Goal: Task Accomplishment & Management: Complete application form

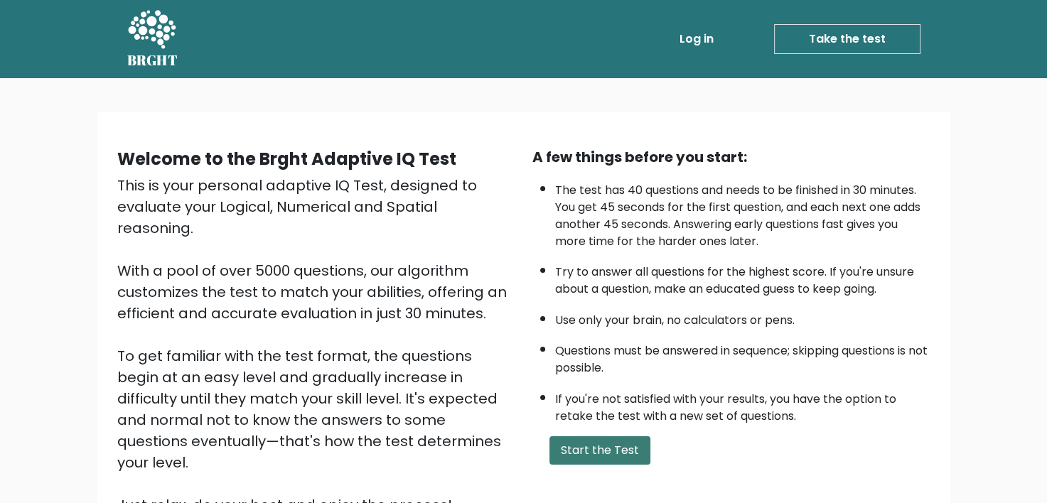
click at [603, 448] on button "Start the Test" at bounding box center [599, 450] width 101 height 28
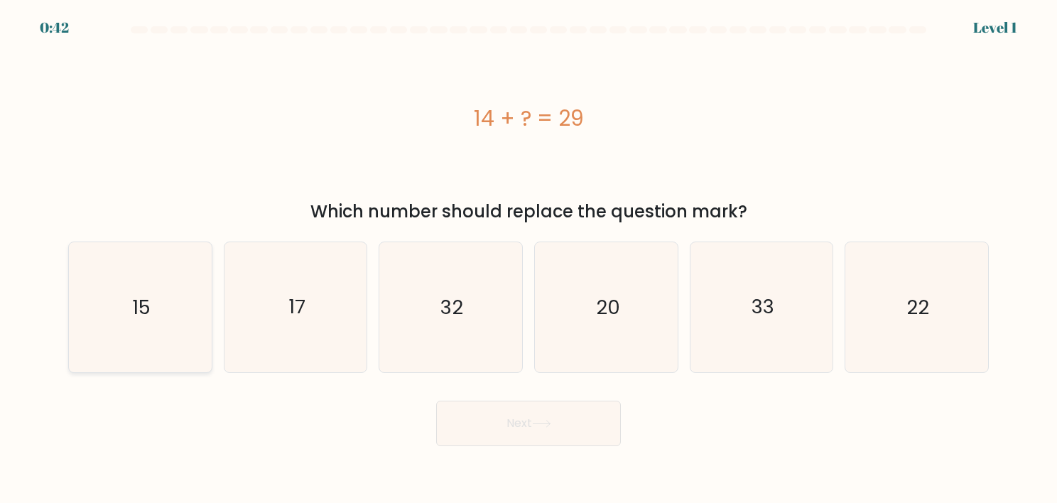
click at [183, 323] on icon "15" at bounding box center [140, 307] width 130 height 130
click at [529, 259] on input "a. 15" at bounding box center [529, 255] width 1 height 7
radio input "true"
click at [533, 433] on button "Next" at bounding box center [528, 423] width 185 height 45
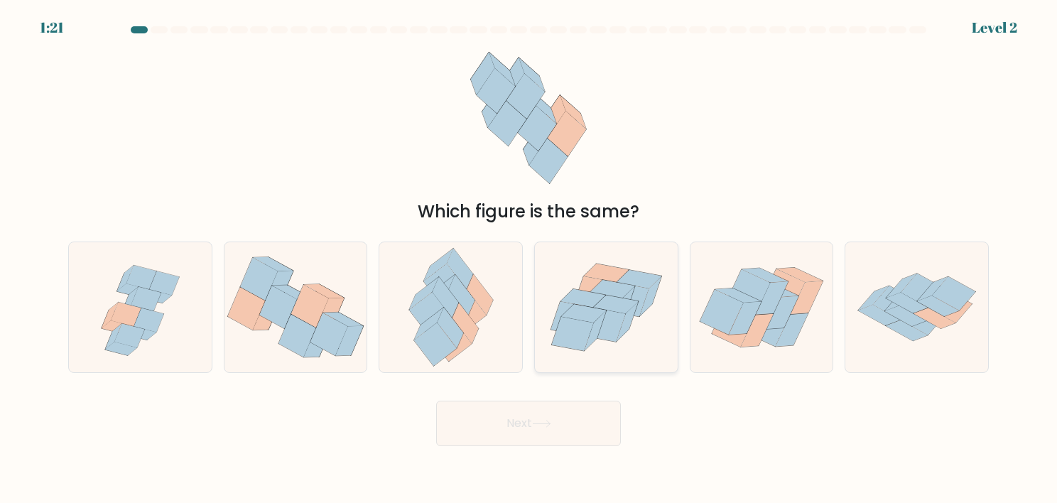
click at [594, 313] on icon at bounding box center [583, 313] width 45 height 18
click at [529, 259] on input "d." at bounding box center [529, 255] width 1 height 7
radio input "true"
click at [558, 438] on button "Next" at bounding box center [528, 423] width 185 height 45
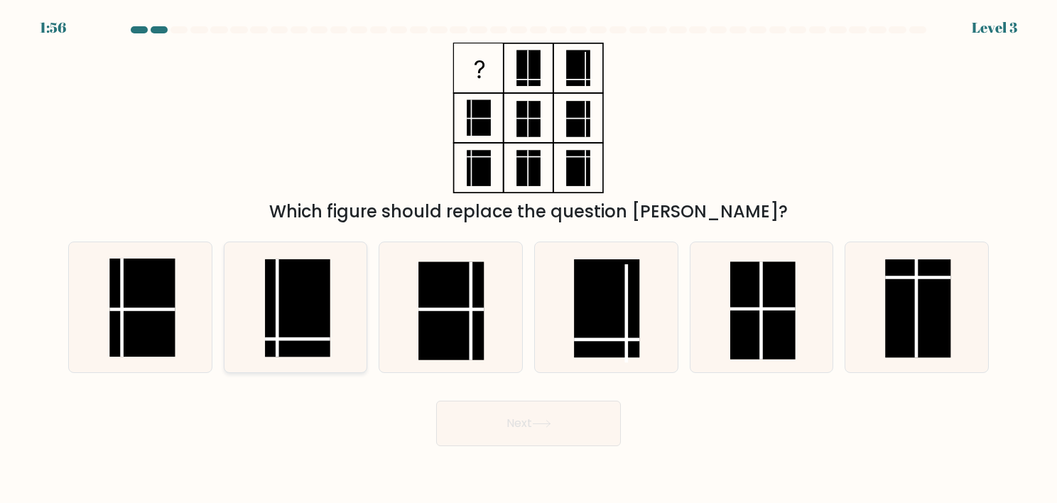
click at [289, 300] on rect at bounding box center [297, 308] width 65 height 98
click at [529, 259] on input "b." at bounding box center [529, 255] width 1 height 7
radio input "true"
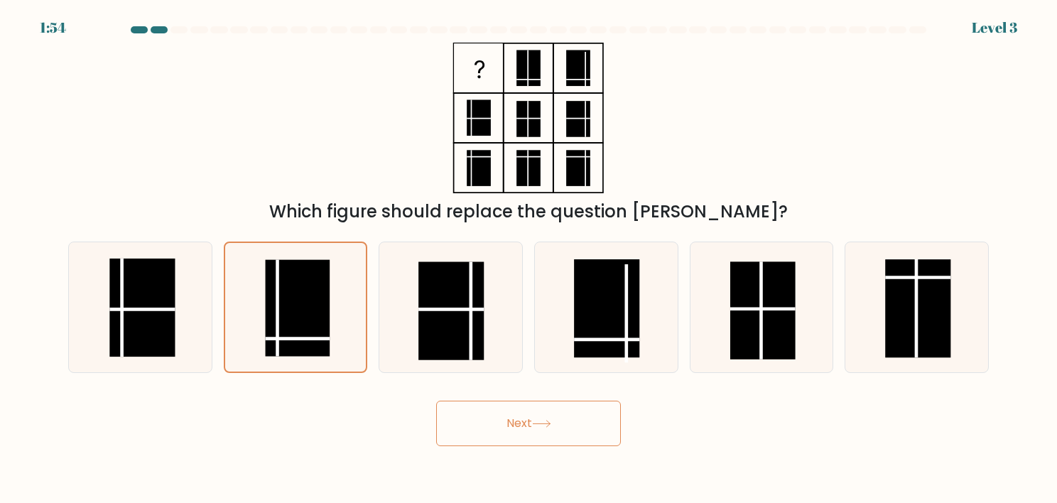
click at [505, 431] on button "Next" at bounding box center [528, 423] width 185 height 45
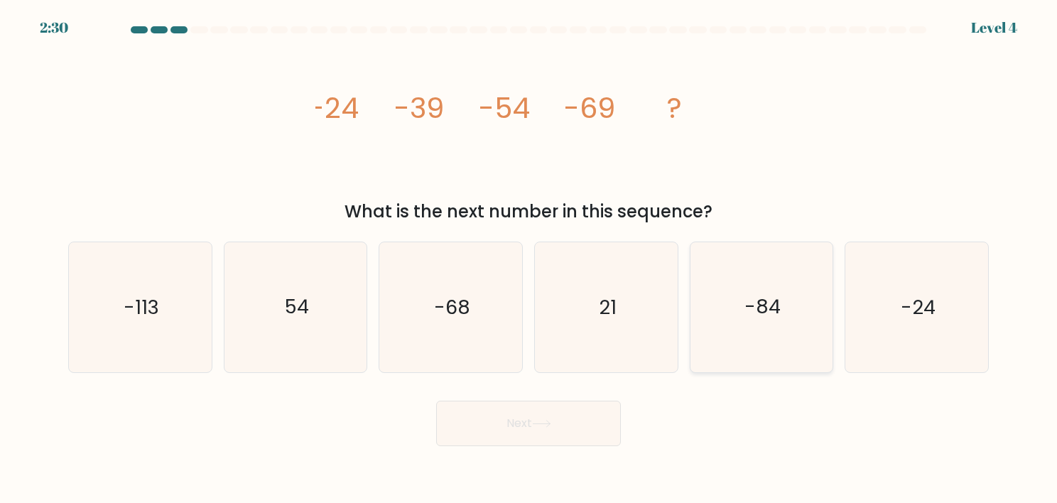
click at [726, 296] on icon "-84" at bounding box center [762, 307] width 130 height 130
click at [529, 259] on input "e. -84" at bounding box center [529, 255] width 1 height 7
radio input "true"
click at [564, 429] on button "Next" at bounding box center [528, 423] width 185 height 45
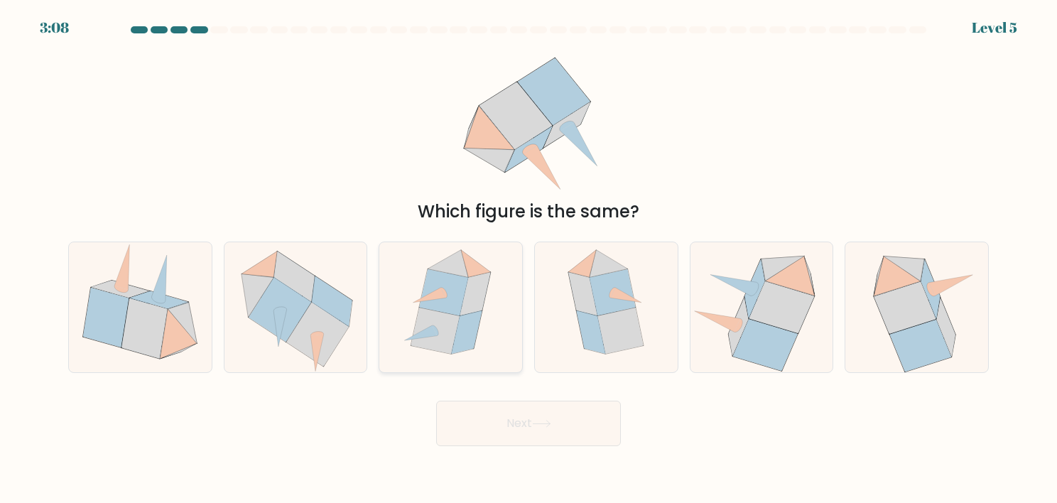
click at [457, 302] on icon at bounding box center [443, 292] width 49 height 46
click at [529, 259] on input "c." at bounding box center [529, 255] width 1 height 7
radio input "true"
click at [495, 426] on button "Next" at bounding box center [528, 423] width 185 height 45
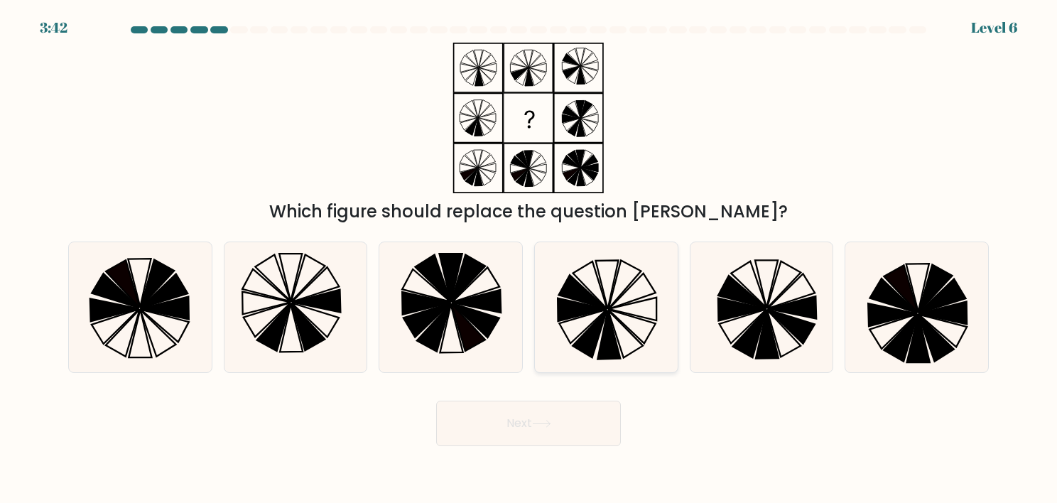
click at [603, 311] on icon at bounding box center [583, 326] width 48 height 33
click at [529, 259] on input "d." at bounding box center [529, 255] width 1 height 7
radio input "true"
click at [557, 424] on button "Next" at bounding box center [528, 423] width 185 height 45
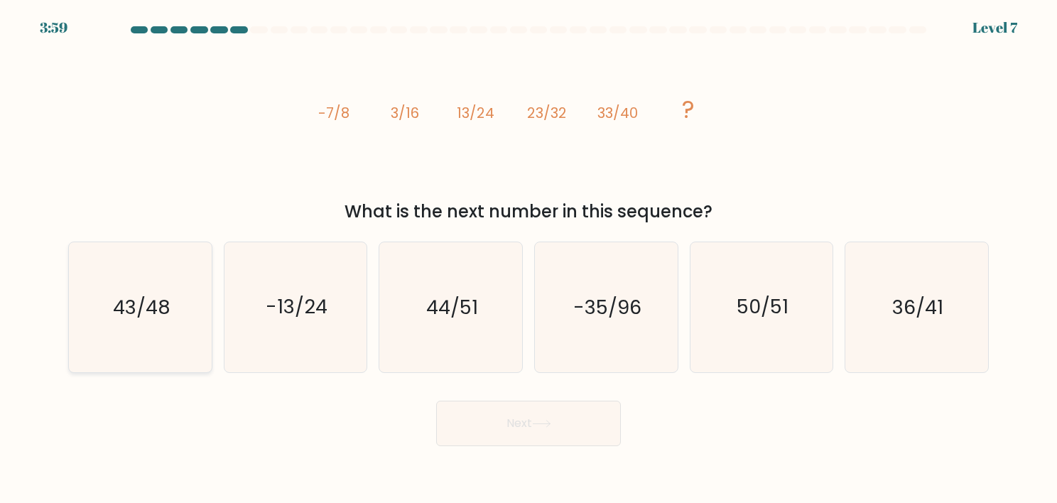
drag, startPoint x: 212, startPoint y: 299, endPoint x: 200, endPoint y: 303, distance: 12.1
click at [209, 300] on div "43/48" at bounding box center [140, 307] width 144 height 131
click at [529, 259] on input "a. 43/48" at bounding box center [529, 255] width 1 height 7
radio input "true"
click at [549, 423] on icon at bounding box center [541, 424] width 19 height 8
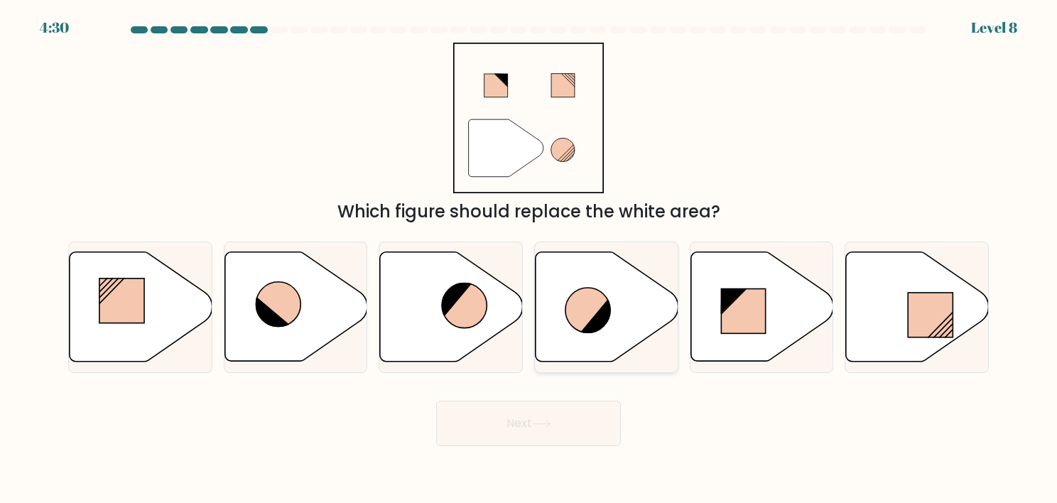
click at [577, 298] on icon at bounding box center [588, 310] width 45 height 45
click at [529, 259] on input "d." at bounding box center [529, 255] width 1 height 7
radio input "true"
click at [518, 421] on button "Next" at bounding box center [528, 423] width 185 height 45
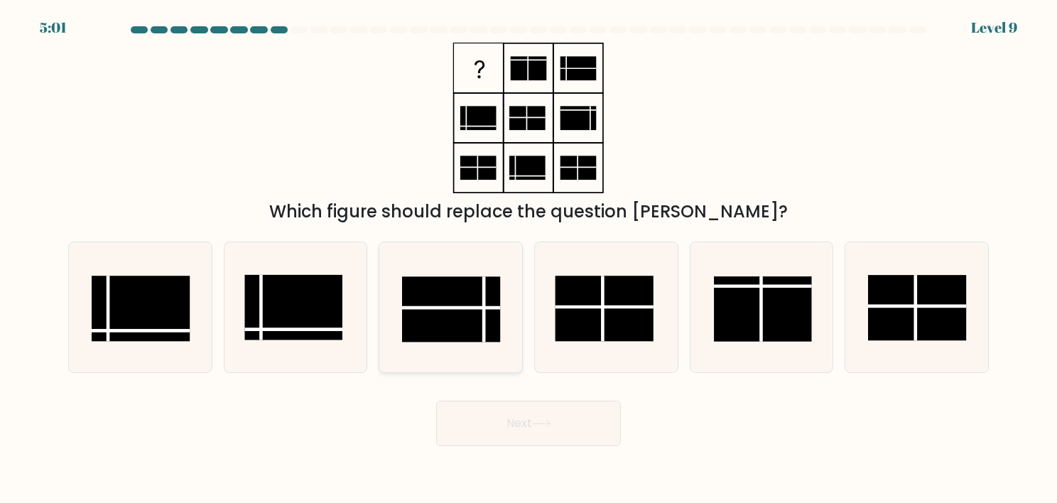
click at [470, 324] on rect at bounding box center [451, 309] width 98 height 65
click at [529, 259] on input "c." at bounding box center [529, 255] width 1 height 7
radio input "true"
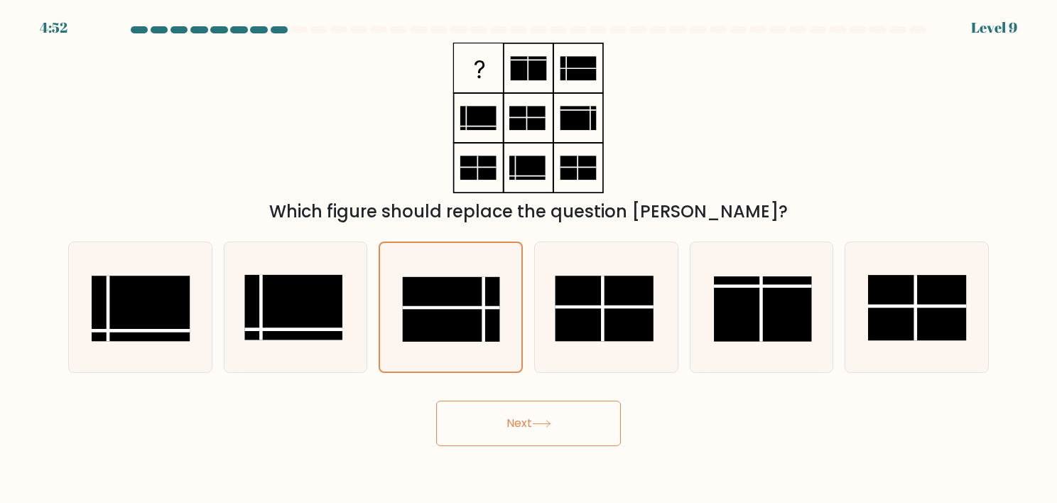
click at [519, 424] on button "Next" at bounding box center [528, 423] width 185 height 45
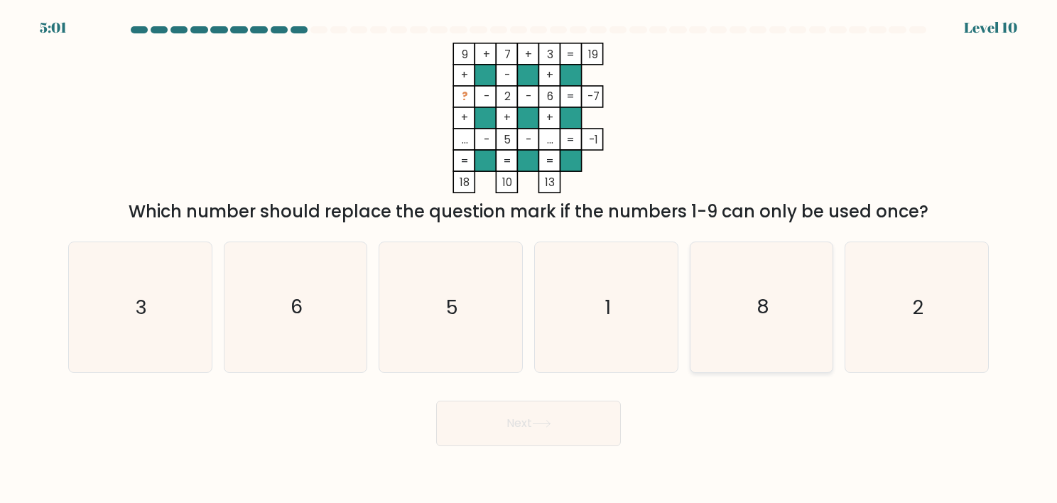
click at [756, 297] on icon "8" at bounding box center [762, 307] width 130 height 130
click at [529, 259] on input "e. 8" at bounding box center [529, 255] width 1 height 7
radio input "true"
click at [524, 417] on button "Next" at bounding box center [528, 423] width 185 height 45
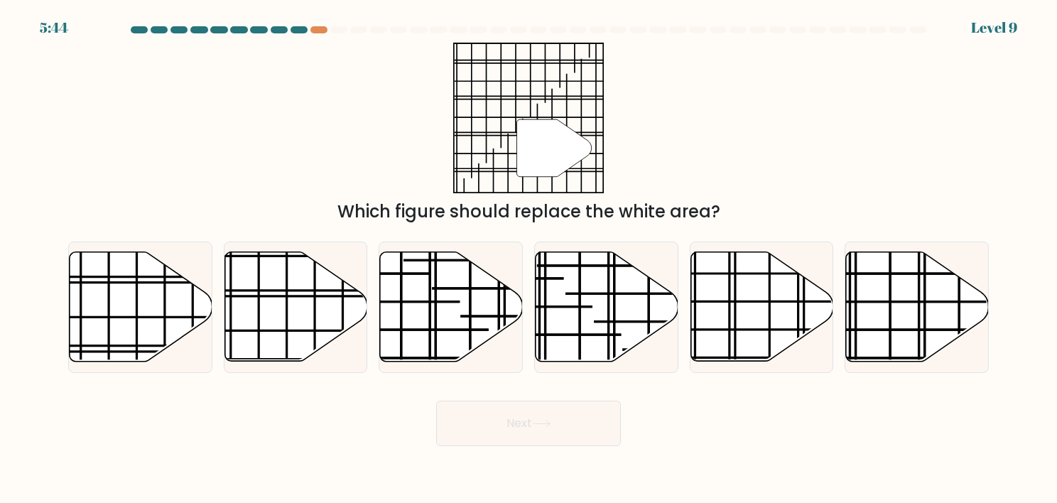
click at [301, 27] on div at bounding box center [299, 29] width 17 height 7
click at [296, 31] on div at bounding box center [299, 29] width 17 height 7
click at [109, 313] on line at bounding box center [109, 307] width 0 height 171
click at [529, 259] on input "a." at bounding box center [529, 255] width 1 height 7
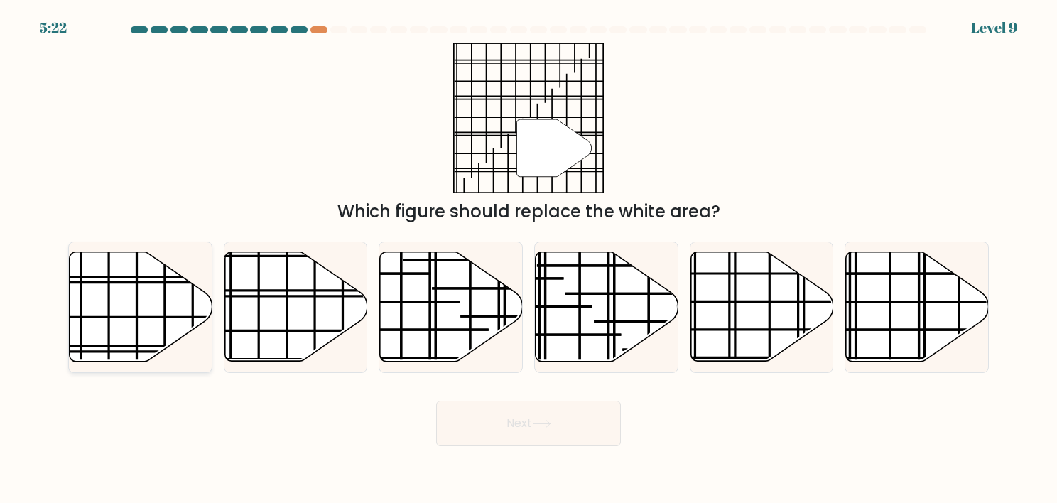
radio input "true"
click at [516, 411] on button "Next" at bounding box center [528, 423] width 185 height 45
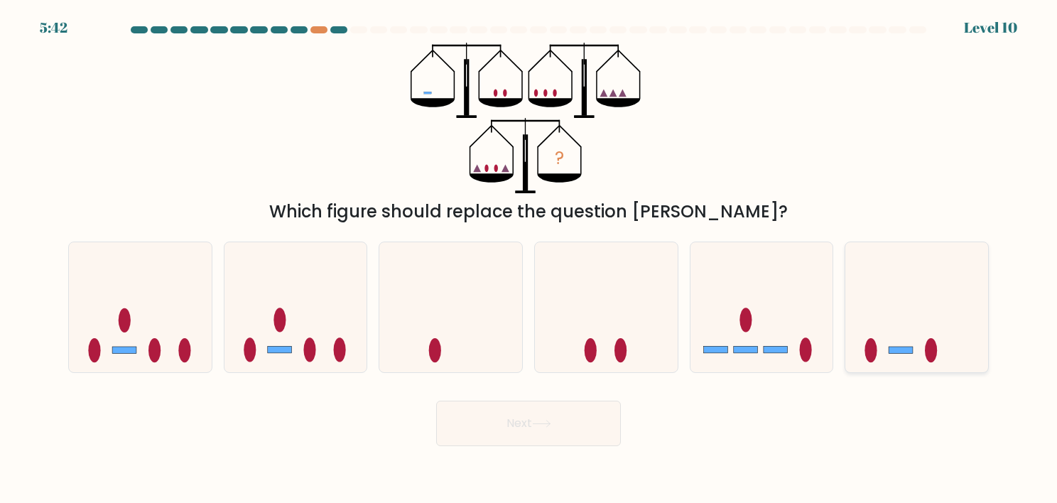
click at [898, 296] on icon at bounding box center [917, 307] width 143 height 118
click at [529, 259] on input "f." at bounding box center [529, 255] width 1 height 7
radio input "true"
click at [551, 424] on icon at bounding box center [541, 424] width 19 height 8
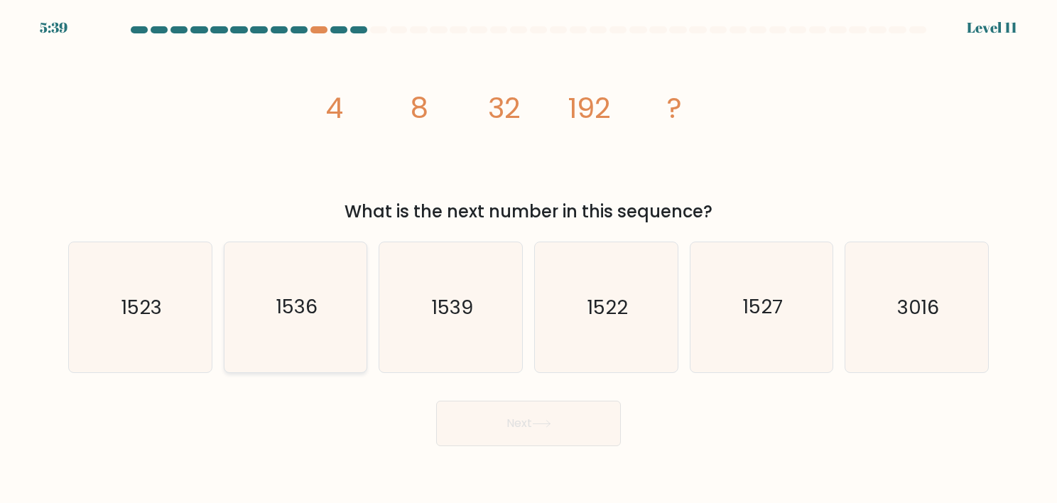
click at [338, 313] on icon "1536" at bounding box center [296, 307] width 130 height 130
click at [529, 259] on input "b. 1536" at bounding box center [529, 255] width 1 height 7
radio input "true"
click at [570, 433] on button "Next" at bounding box center [528, 423] width 185 height 45
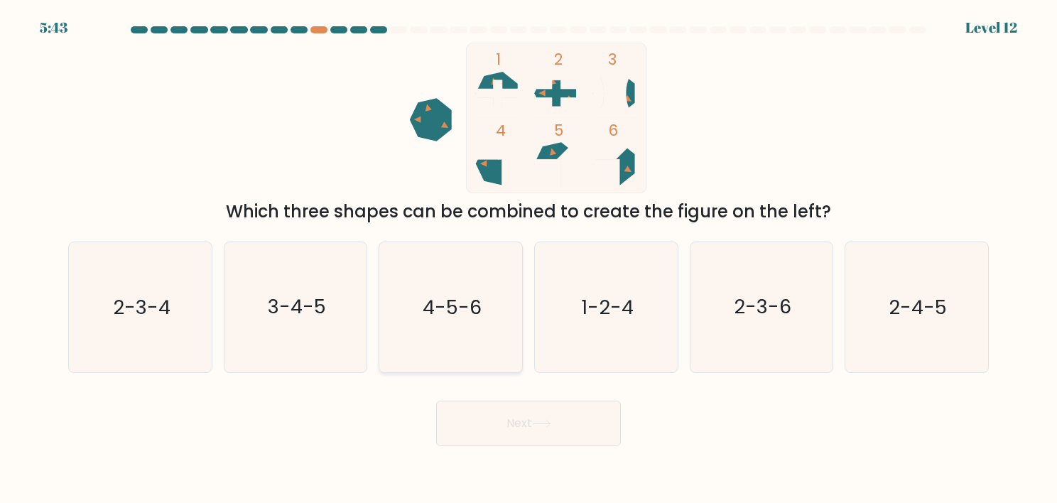
click at [464, 281] on icon "4-5-6" at bounding box center [451, 307] width 130 height 130
click at [529, 259] on input "c. 4-5-6" at bounding box center [529, 255] width 1 height 7
radio input "true"
click at [373, 286] on div "c. 4-5-6" at bounding box center [451, 307] width 156 height 131
click at [341, 294] on icon "3-4-5" at bounding box center [296, 307] width 130 height 130
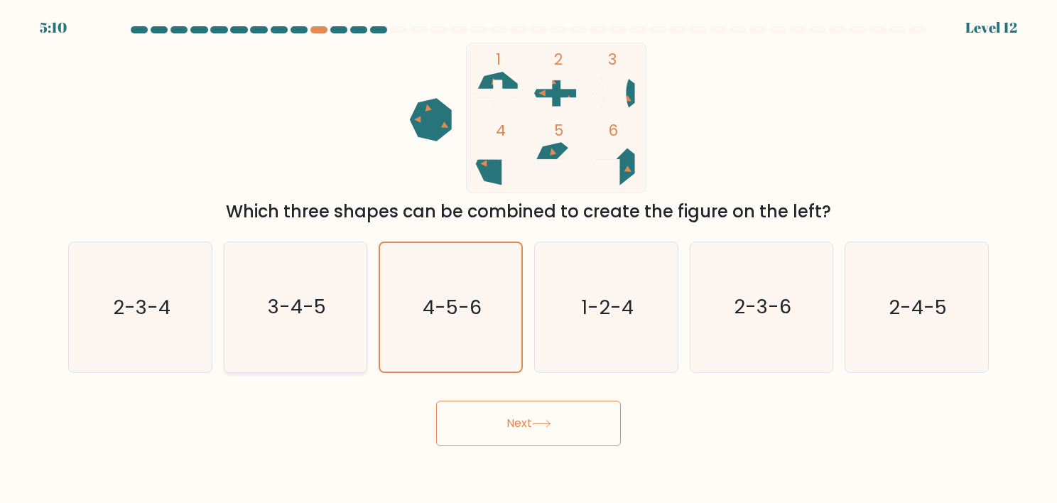
click at [529, 259] on input "b. 3-4-5" at bounding box center [529, 255] width 1 height 7
radio input "true"
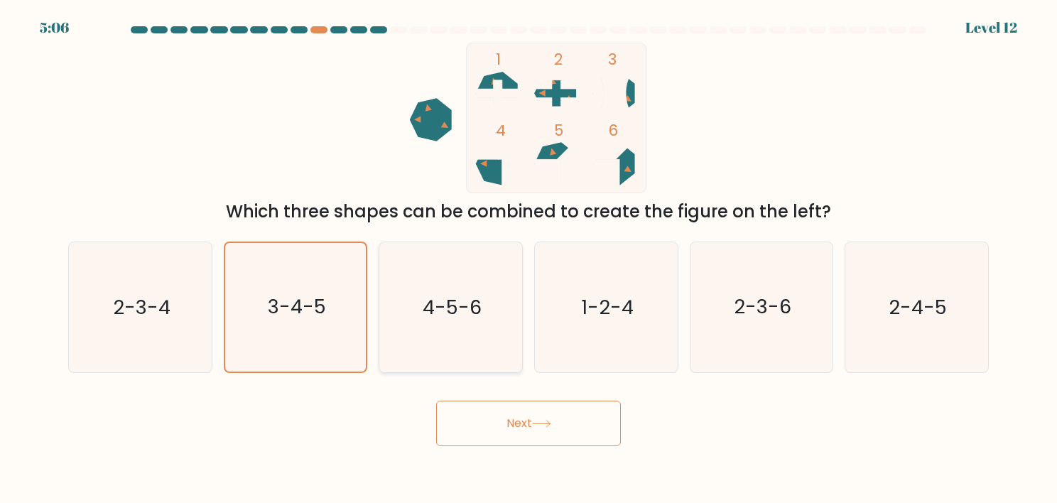
click at [475, 301] on text "4-5-6" at bounding box center [452, 307] width 59 height 28
click at [529, 259] on input "c. 4-5-6" at bounding box center [529, 255] width 1 height 7
radio input "true"
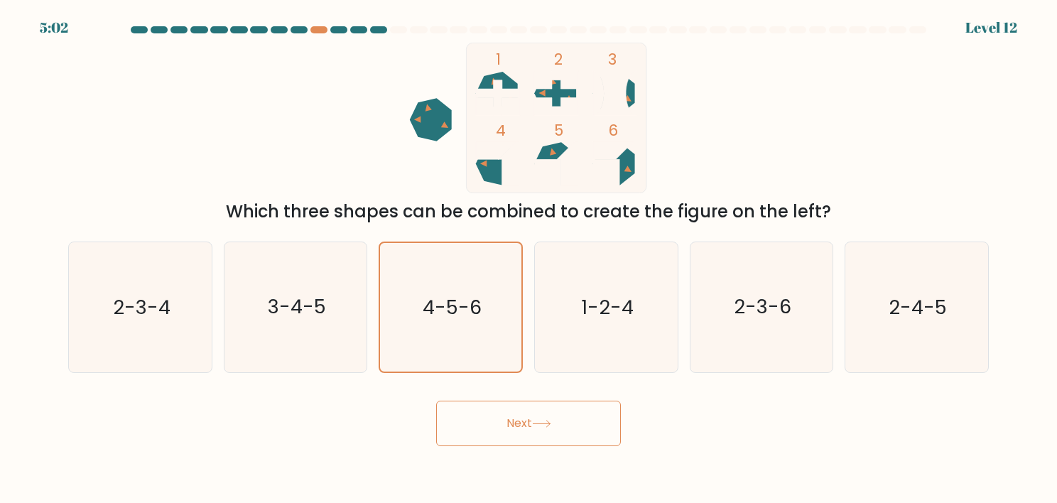
click at [512, 416] on button "Next" at bounding box center [528, 423] width 185 height 45
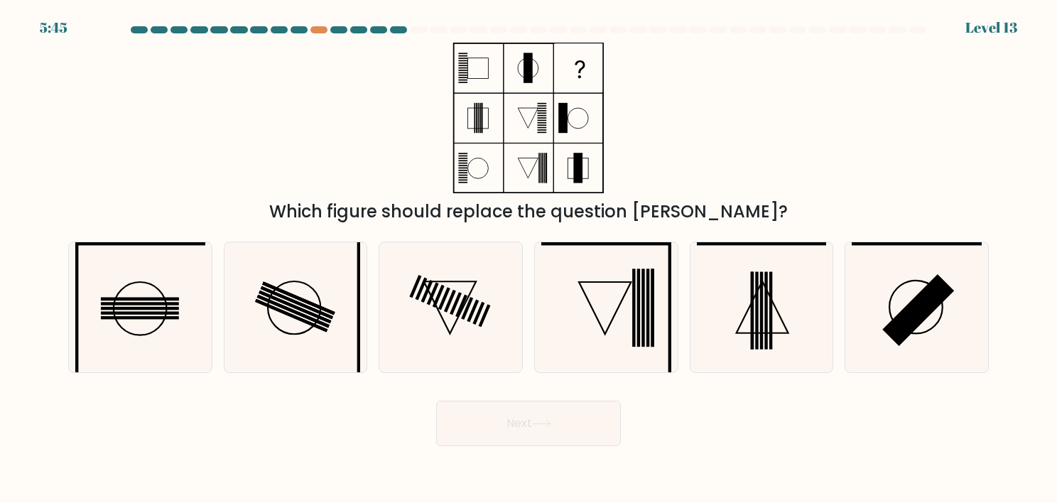
drag, startPoint x: 371, startPoint y: 27, endPoint x: 378, endPoint y: 28, distance: 7.2
click at [372, 27] on at bounding box center [528, 29] width 799 height 7
click at [301, 31] on div at bounding box center [299, 29] width 17 height 7
click at [321, 31] on div at bounding box center [319, 29] width 17 height 7
click at [309, 28] on at bounding box center [528, 29] width 799 height 7
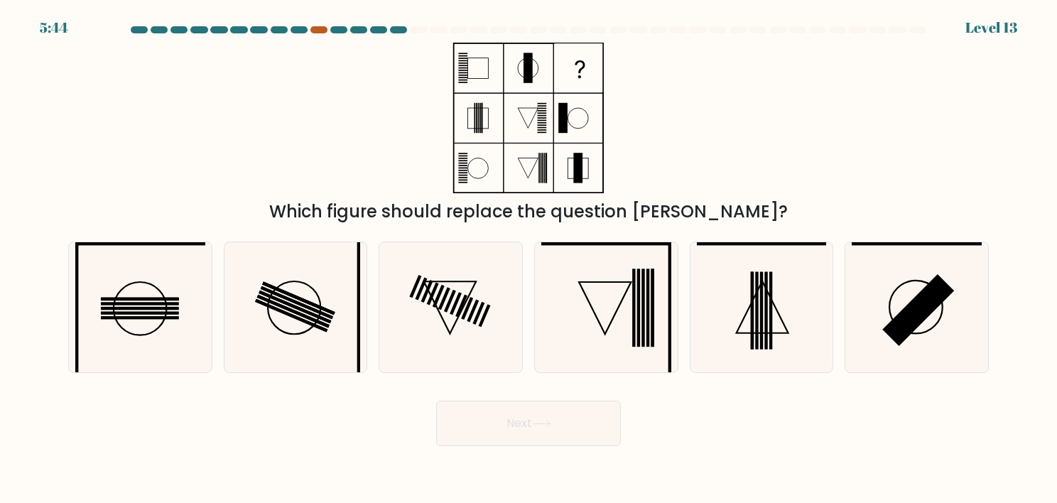
click at [318, 31] on div at bounding box center [319, 29] width 17 height 7
click at [401, 31] on div at bounding box center [398, 29] width 17 height 7
click at [605, 316] on icon at bounding box center [607, 307] width 130 height 130
click at [529, 259] on input "d." at bounding box center [529, 255] width 1 height 7
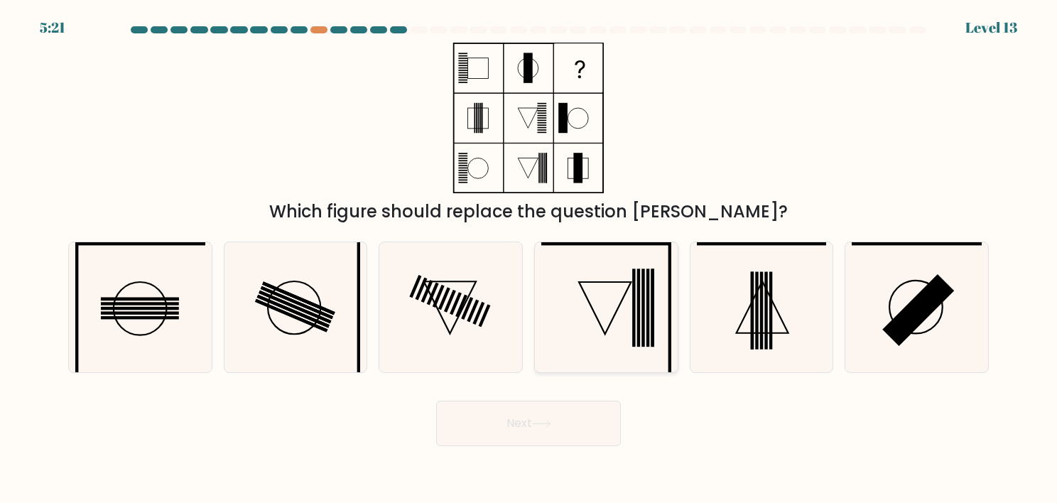
radio input "true"
click at [579, 422] on button "Next" at bounding box center [528, 423] width 185 height 45
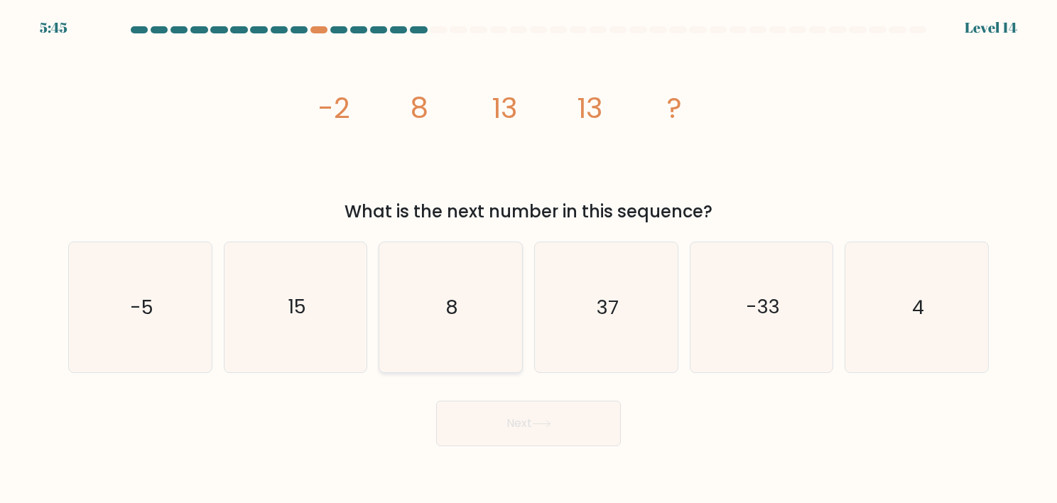
click at [463, 267] on icon "8" at bounding box center [451, 307] width 130 height 130
click at [529, 259] on input "c. 8" at bounding box center [529, 255] width 1 height 7
radio input "true"
click at [546, 424] on icon at bounding box center [541, 424] width 19 height 8
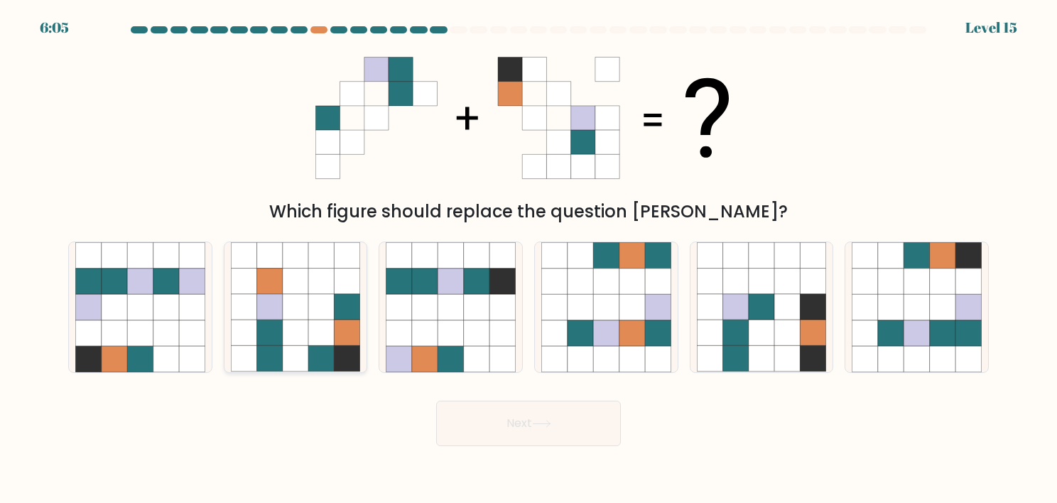
click at [354, 313] on icon at bounding box center [348, 307] width 26 height 26
click at [529, 259] on input "b." at bounding box center [529, 255] width 1 height 7
radio input "true"
click at [508, 422] on button "Next" at bounding box center [528, 423] width 185 height 45
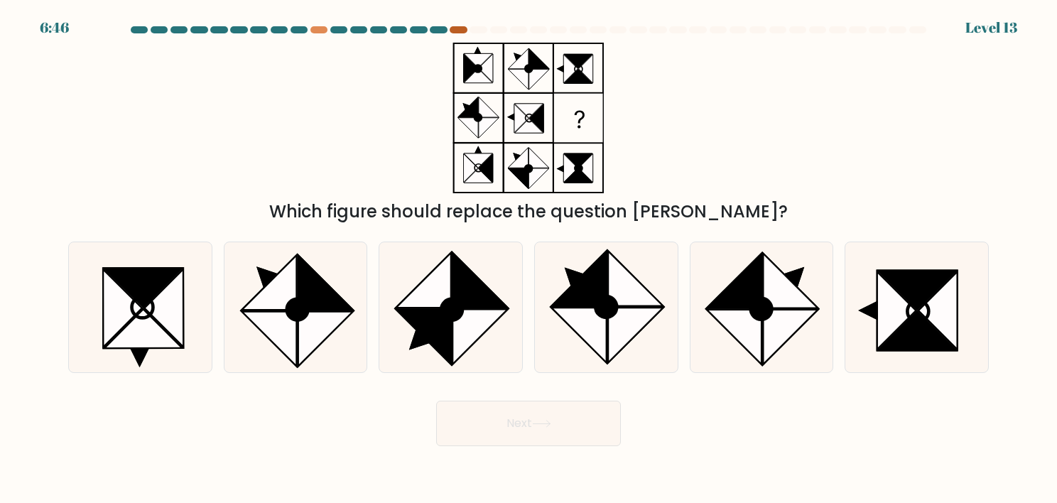
click at [458, 26] on div at bounding box center [458, 29] width 17 height 7
click at [456, 28] on div at bounding box center [458, 29] width 17 height 7
click at [460, 273] on icon at bounding box center [480, 280] width 55 height 55
click at [529, 259] on input "c." at bounding box center [529, 255] width 1 height 7
radio input "true"
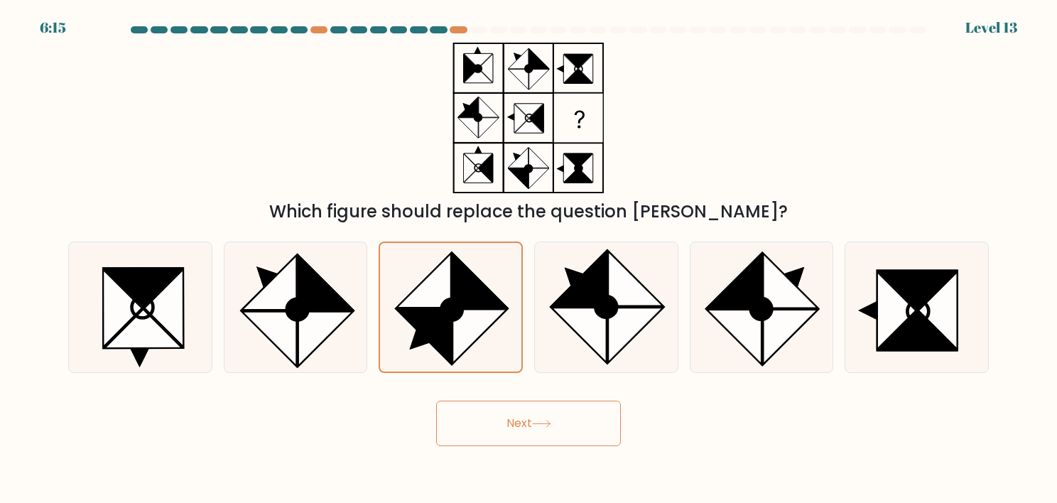
click at [505, 427] on button "Next" at bounding box center [528, 423] width 185 height 45
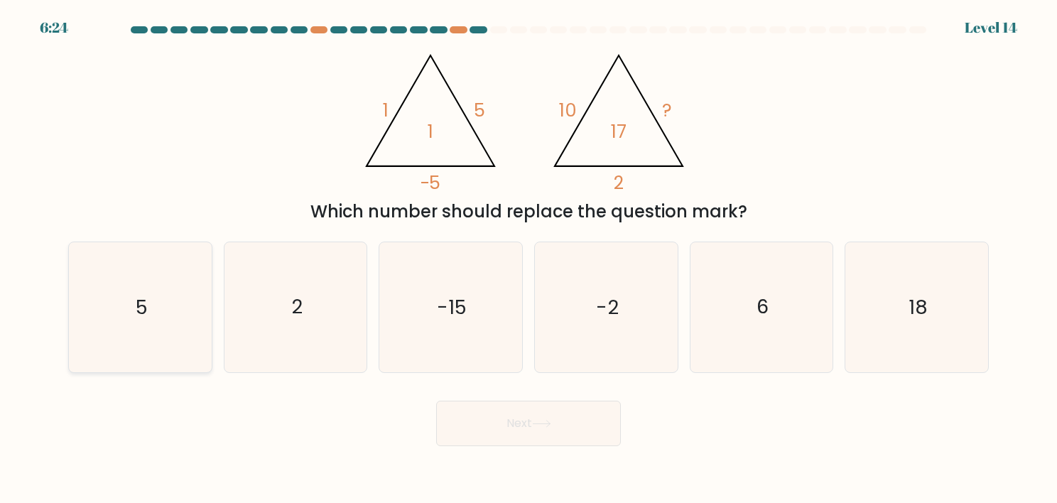
click at [118, 296] on icon "5" at bounding box center [140, 307] width 130 height 130
click at [529, 259] on input "a. 5" at bounding box center [529, 255] width 1 height 7
radio input "true"
click at [478, 427] on button "Next" at bounding box center [528, 423] width 185 height 45
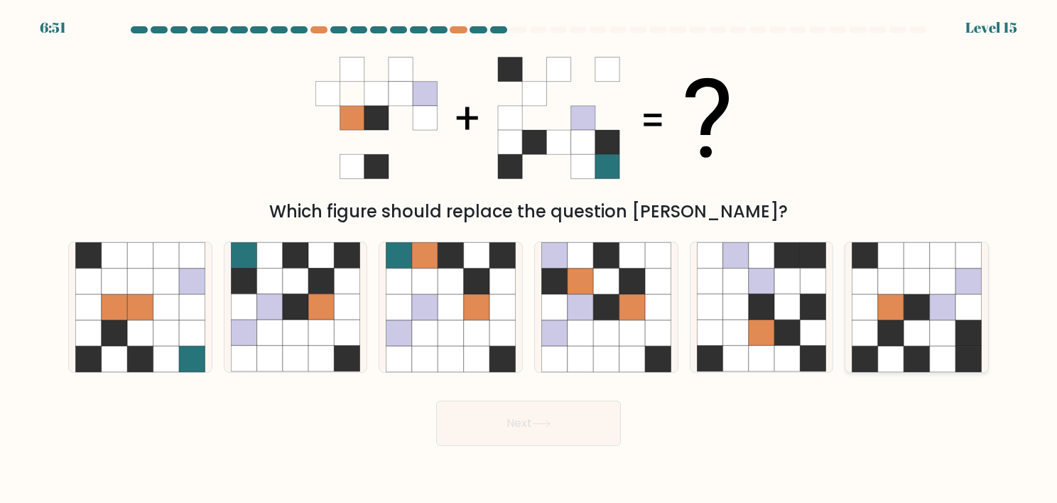
click at [886, 284] on icon at bounding box center [891, 282] width 26 height 26
click at [529, 259] on input "f." at bounding box center [529, 255] width 1 height 7
radio input "true"
click at [524, 429] on button "Next" at bounding box center [528, 423] width 185 height 45
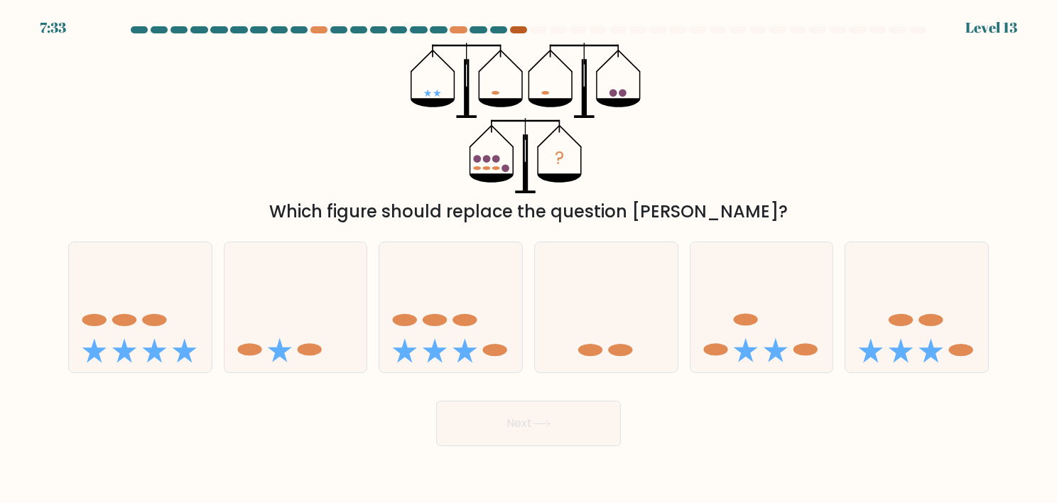
click at [519, 26] on div at bounding box center [518, 29] width 17 height 7
click at [497, 31] on div at bounding box center [498, 29] width 17 height 7
drag, startPoint x: 146, startPoint y: 347, endPoint x: 230, endPoint y: 389, distance: 93.8
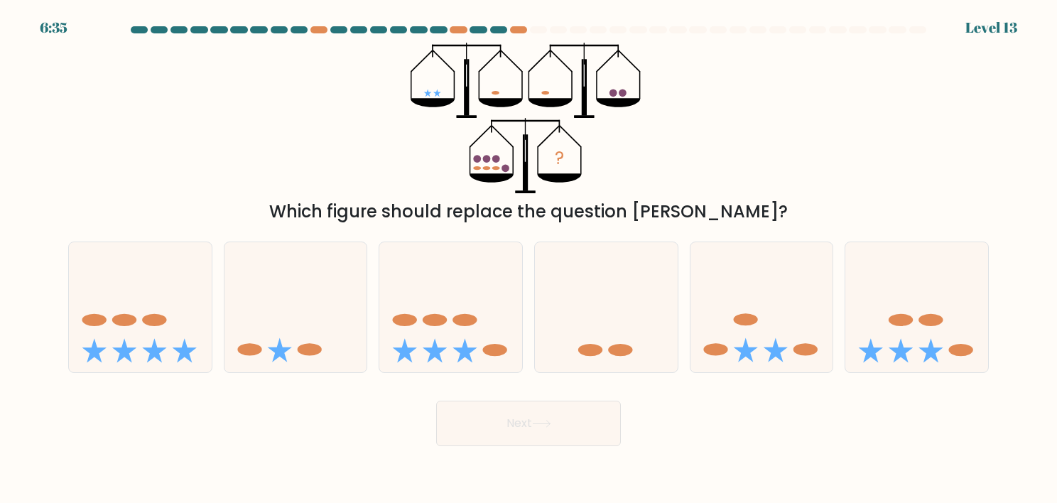
click at [151, 350] on icon at bounding box center [140, 307] width 143 height 118
click at [529, 259] on input "a." at bounding box center [529, 255] width 1 height 7
radio input "true"
click at [473, 432] on button "Next" at bounding box center [528, 423] width 185 height 45
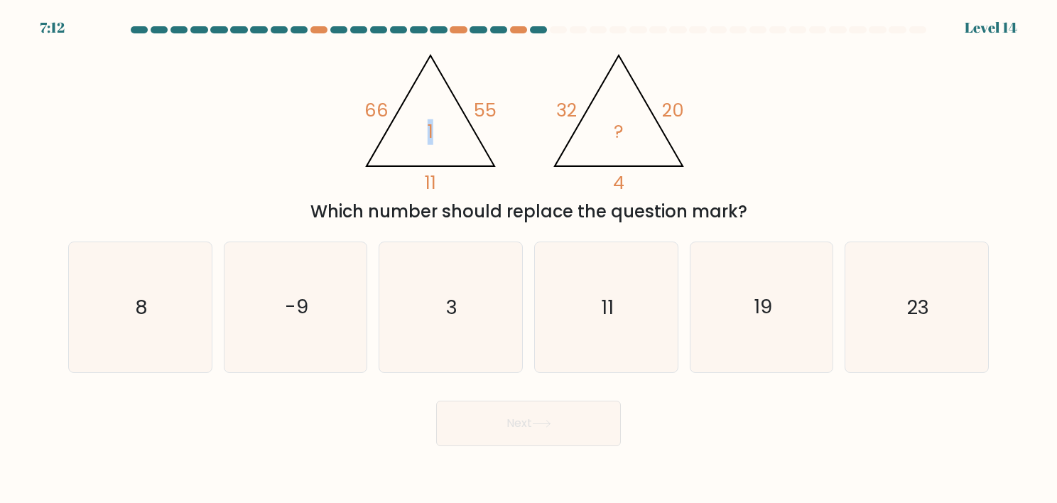
click at [432, 129] on tspan "1" at bounding box center [431, 132] width 6 height 26
drag, startPoint x: 432, startPoint y: 129, endPoint x: 458, endPoint y: 144, distance: 29.3
click at [458, 144] on icon "@import url('https://fonts.googleapis.com/css?family=Abril+Fatface:400,100,100i…" at bounding box center [528, 118] width 347 height 151
click at [454, 289] on icon "3" at bounding box center [451, 307] width 130 height 130
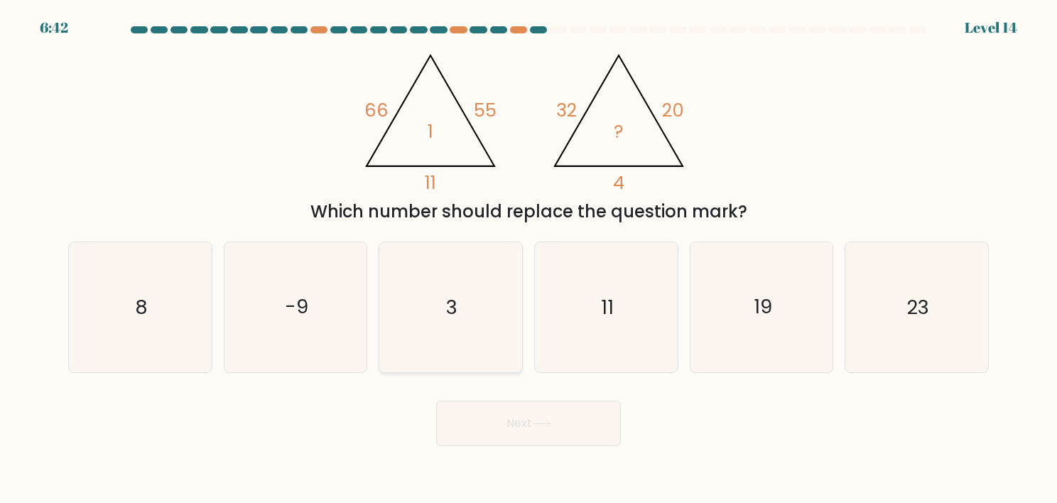
click at [529, 259] on input "c. 3" at bounding box center [529, 255] width 1 height 7
radio input "true"
click at [506, 445] on button "Next" at bounding box center [528, 423] width 185 height 45
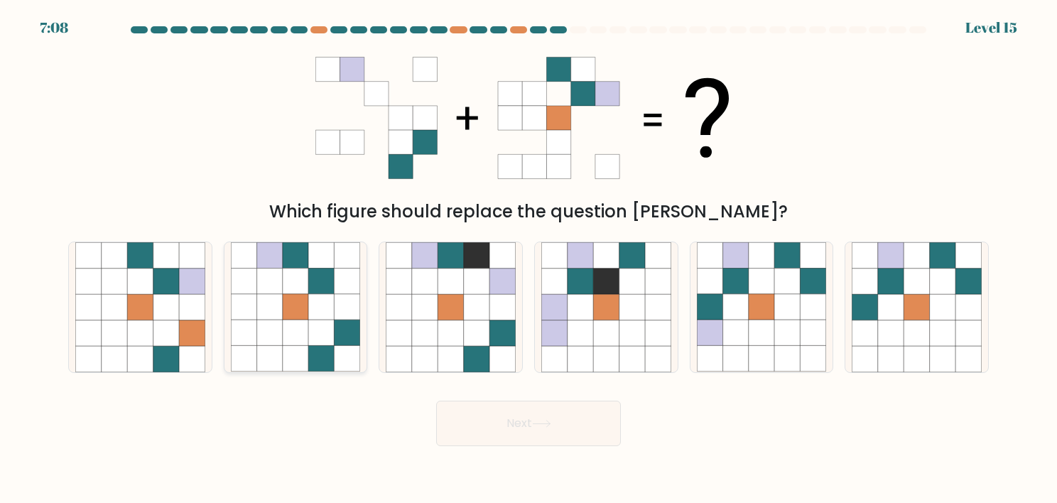
drag, startPoint x: 306, startPoint y: 287, endPoint x: 311, endPoint y: 295, distance: 9.7
click at [306, 287] on icon at bounding box center [296, 282] width 26 height 26
click at [529, 259] on input "b." at bounding box center [529, 255] width 1 height 7
radio input "true"
click at [542, 426] on icon at bounding box center [541, 424] width 19 height 8
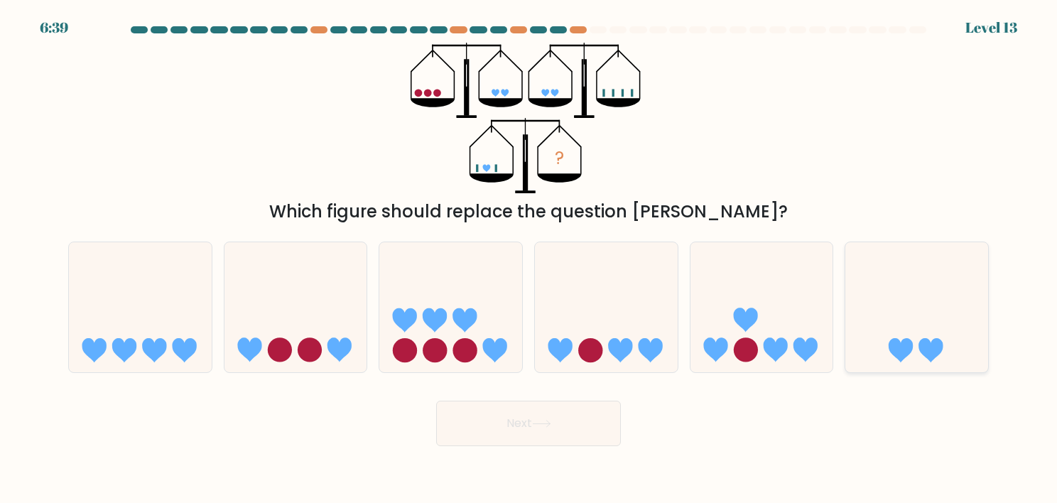
click at [973, 286] on icon at bounding box center [917, 307] width 143 height 118
click at [529, 259] on input "f." at bounding box center [529, 255] width 1 height 7
radio input "true"
click at [556, 427] on button "Next" at bounding box center [528, 423] width 185 height 45
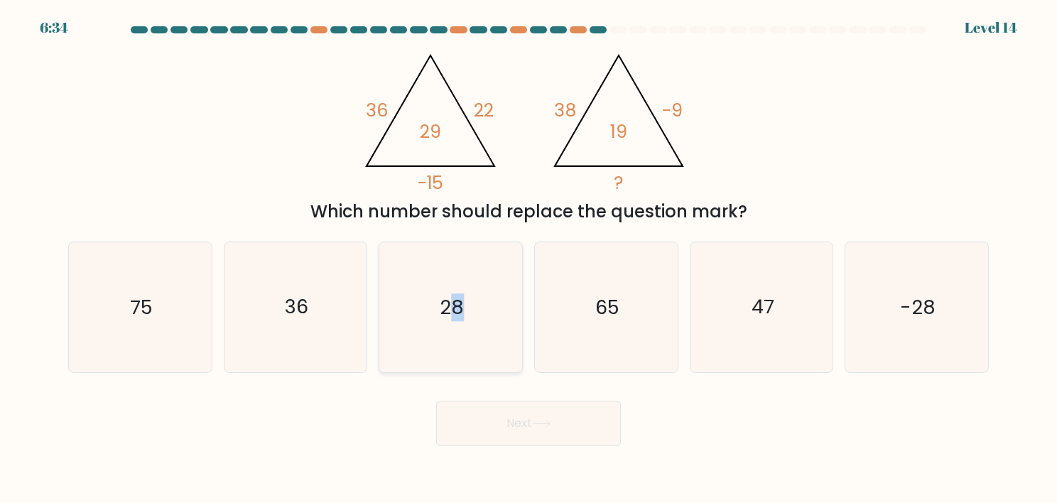
click at [460, 333] on icon "28" at bounding box center [451, 307] width 130 height 130
drag, startPoint x: 460, startPoint y: 333, endPoint x: 494, endPoint y: 425, distance: 97.6
click at [495, 425] on button "Next" at bounding box center [528, 423] width 185 height 45
click at [458, 328] on icon "28" at bounding box center [451, 307] width 130 height 130
click at [529, 259] on input "c. 28" at bounding box center [529, 255] width 1 height 7
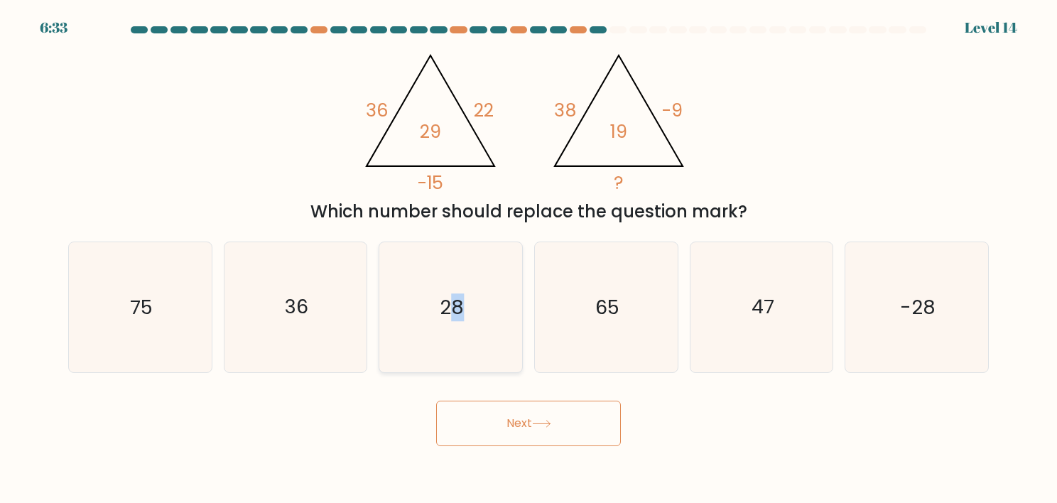
radio input "true"
click at [492, 424] on button "Next" at bounding box center [528, 423] width 185 height 45
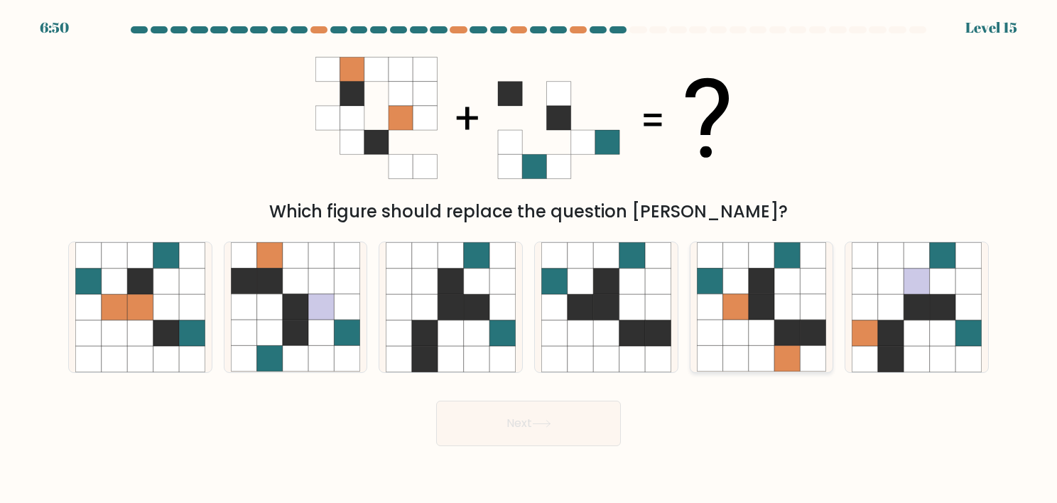
click at [761, 284] on icon at bounding box center [762, 282] width 26 height 26
click at [529, 259] on input "e." at bounding box center [529, 255] width 1 height 7
radio input "true"
click at [563, 420] on button "Next" at bounding box center [528, 423] width 185 height 45
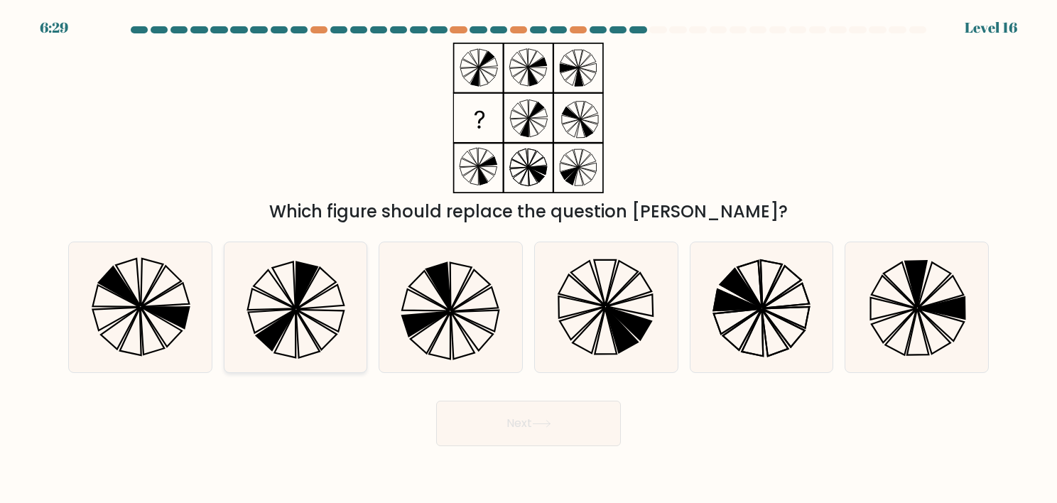
click at [328, 289] on icon at bounding box center [316, 288] width 39 height 41
click at [529, 259] on input "b." at bounding box center [529, 255] width 1 height 7
radio input "true"
click at [460, 421] on button "Next" at bounding box center [528, 423] width 185 height 45
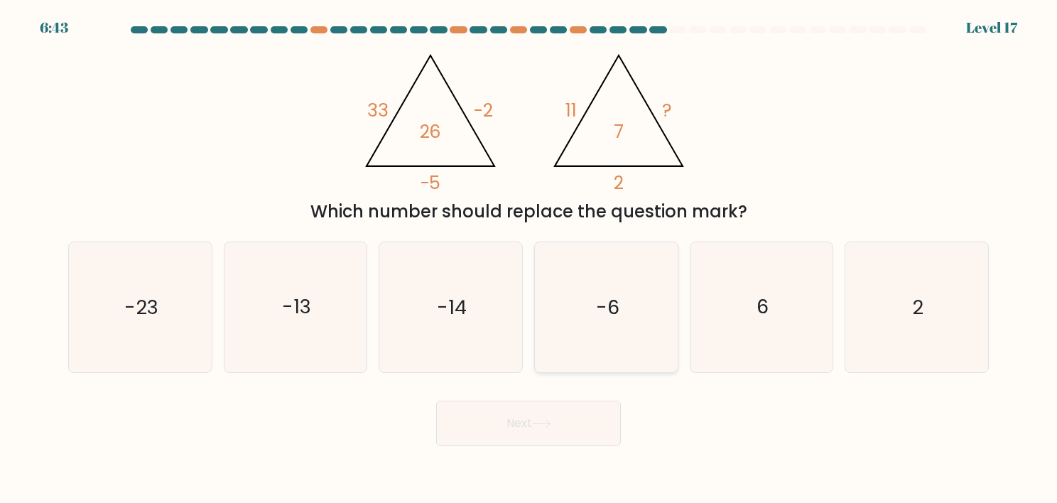
drag, startPoint x: 596, startPoint y: 281, endPoint x: 578, endPoint y: 316, distance: 39.1
click at [592, 283] on icon "-6" at bounding box center [607, 307] width 130 height 130
click at [529, 259] on input "d. -6" at bounding box center [529, 255] width 1 height 7
radio input "true"
click at [541, 426] on icon at bounding box center [541, 424] width 19 height 8
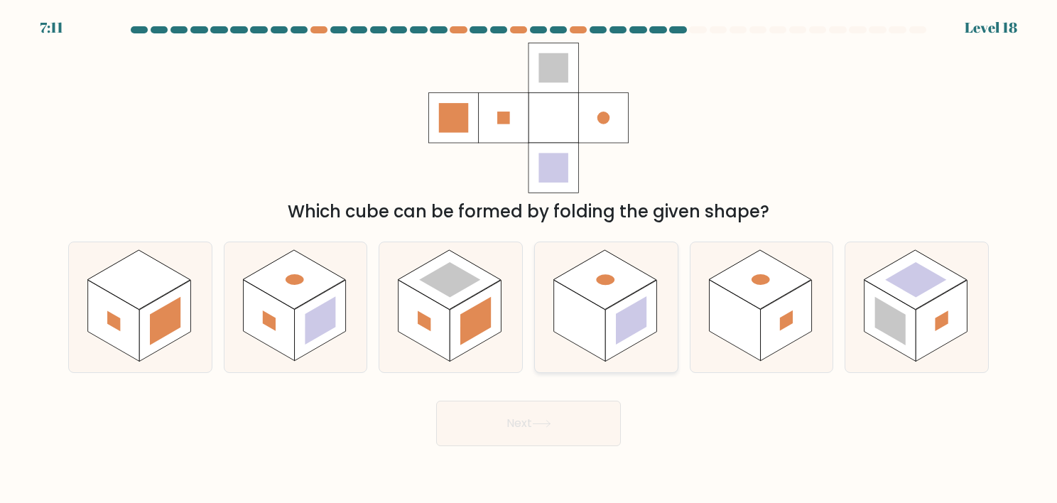
click at [586, 296] on rect at bounding box center [605, 279] width 102 height 59
click at [529, 259] on input "d." at bounding box center [529, 255] width 1 height 7
radio input "true"
click at [530, 424] on button "Next" at bounding box center [528, 423] width 185 height 45
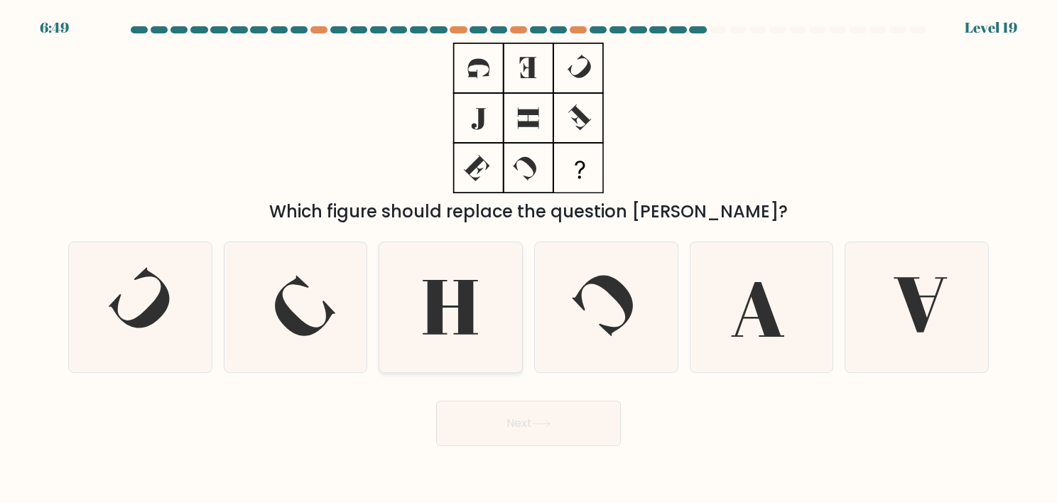
click at [453, 274] on icon at bounding box center [451, 307] width 130 height 130
click at [529, 259] on input "c." at bounding box center [529, 255] width 1 height 7
radio input "true"
click at [495, 406] on button "Next" at bounding box center [528, 423] width 185 height 45
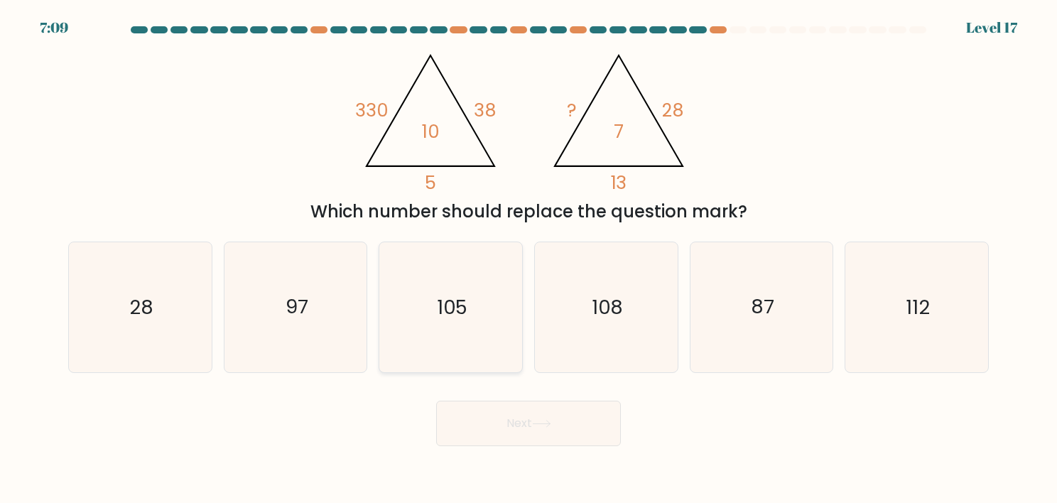
click at [448, 280] on icon "105" at bounding box center [451, 307] width 130 height 130
click at [529, 259] on input "c. 105" at bounding box center [529, 255] width 1 height 7
radio input "true"
click at [476, 416] on button "Next" at bounding box center [528, 423] width 185 height 45
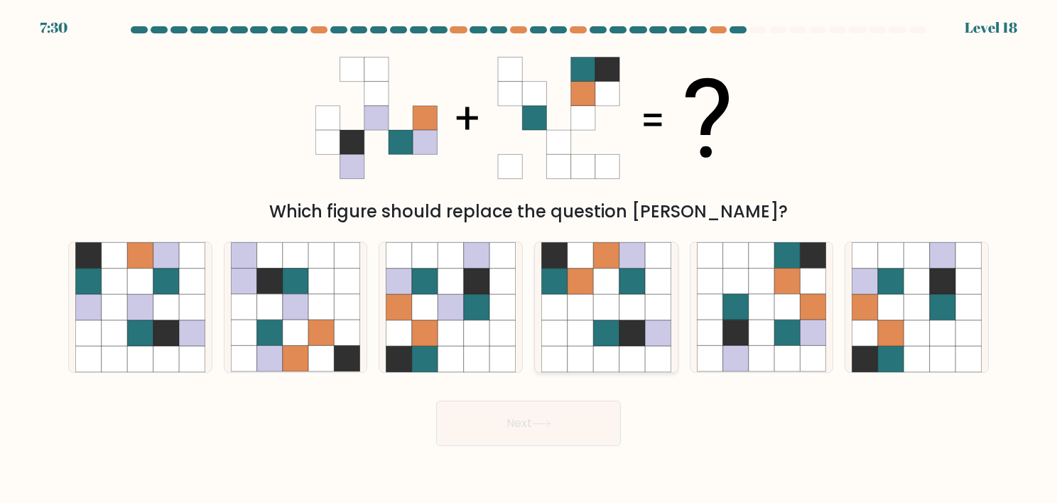
click at [583, 320] on icon at bounding box center [581, 307] width 26 height 26
click at [529, 259] on input "d." at bounding box center [529, 255] width 1 height 7
radio input "true"
click at [566, 425] on button "Next" at bounding box center [528, 423] width 185 height 45
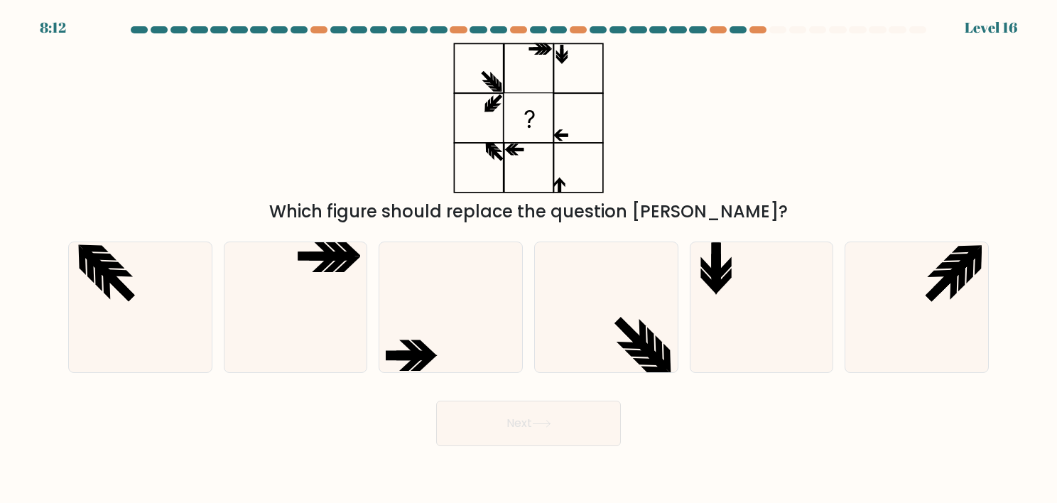
click at [744, 26] on div at bounding box center [738, 29] width 17 height 7
click at [758, 30] on div at bounding box center [758, 29] width 17 height 7
click at [729, 261] on icon at bounding box center [762, 307] width 130 height 130
click at [529, 259] on input "e." at bounding box center [529, 255] width 1 height 7
radio input "true"
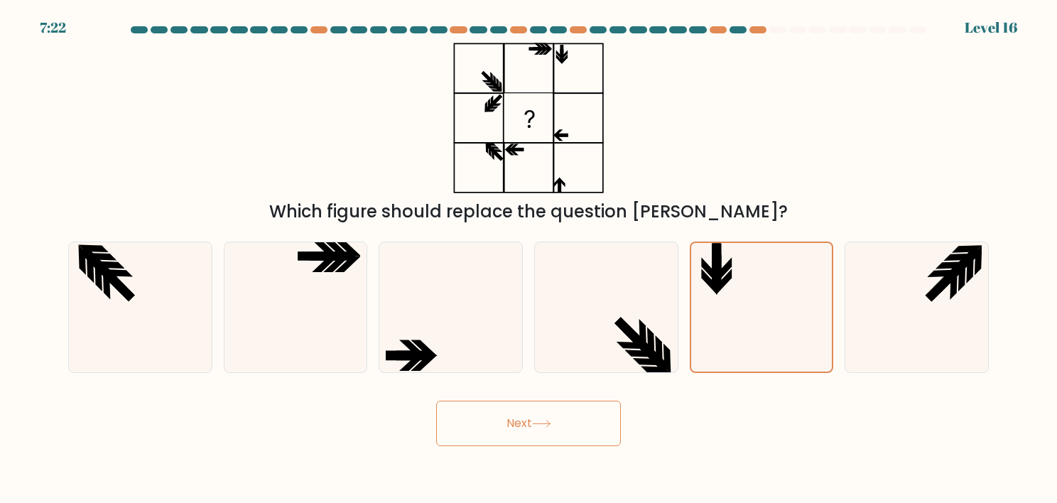
click at [576, 438] on button "Next" at bounding box center [528, 423] width 185 height 45
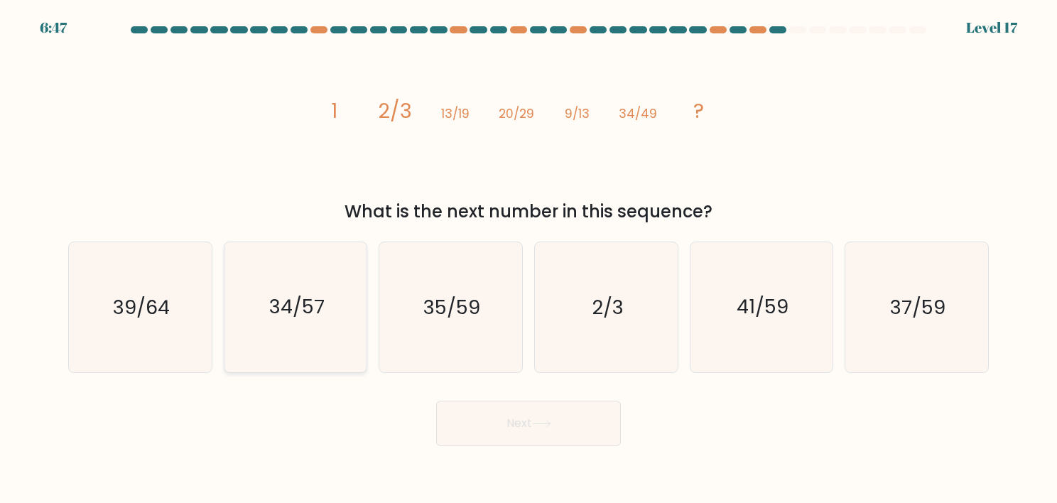
click at [296, 316] on text "34/57" at bounding box center [296, 307] width 55 height 28
click at [529, 259] on input "b. 34/57" at bounding box center [529, 255] width 1 height 7
radio input "true"
click at [489, 416] on button "Next" at bounding box center [528, 423] width 185 height 45
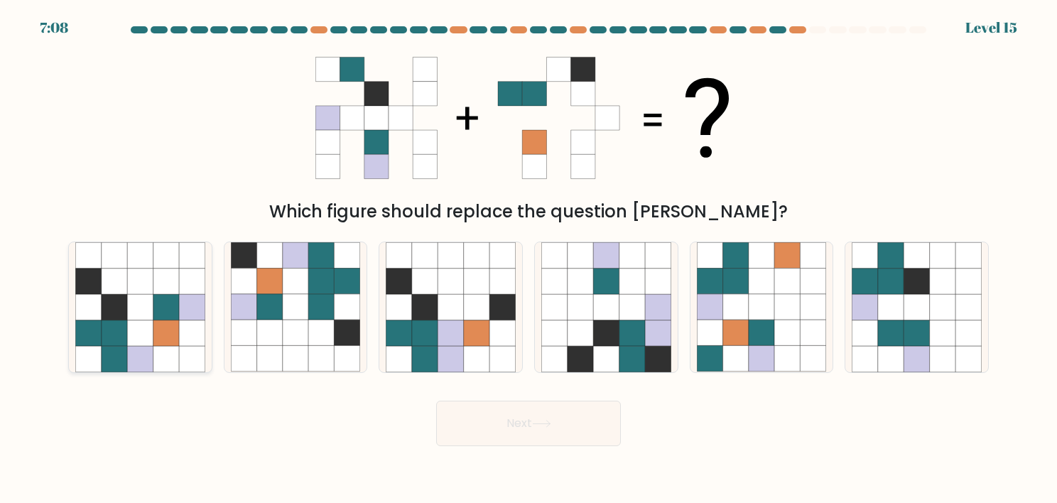
click at [162, 287] on icon at bounding box center [166, 282] width 26 height 26
click at [529, 259] on input "a." at bounding box center [529, 255] width 1 height 7
radio input "true"
click at [480, 428] on button "Next" at bounding box center [528, 423] width 185 height 45
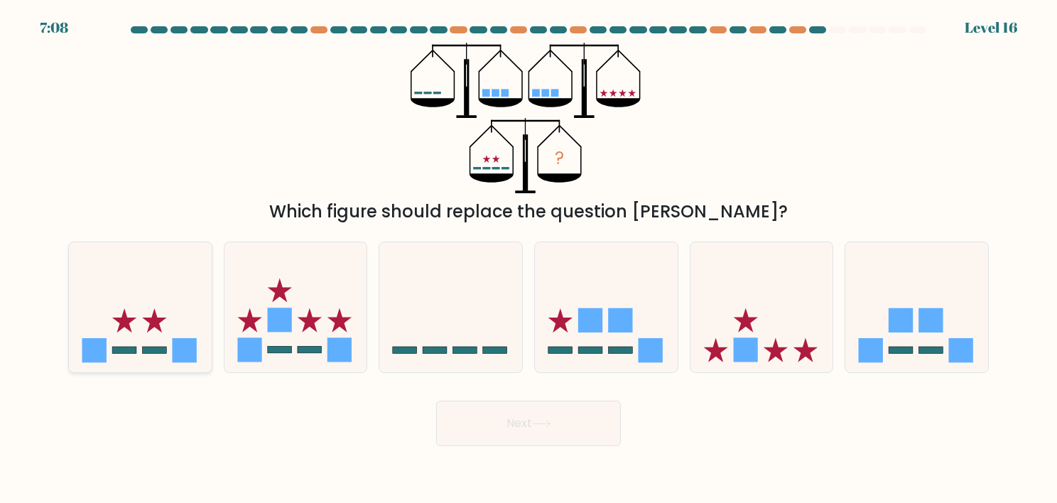
click at [161, 296] on icon at bounding box center [140, 307] width 143 height 118
click at [529, 259] on input "a." at bounding box center [529, 255] width 1 height 7
radio input "true"
click at [516, 429] on button "Next" at bounding box center [528, 423] width 185 height 45
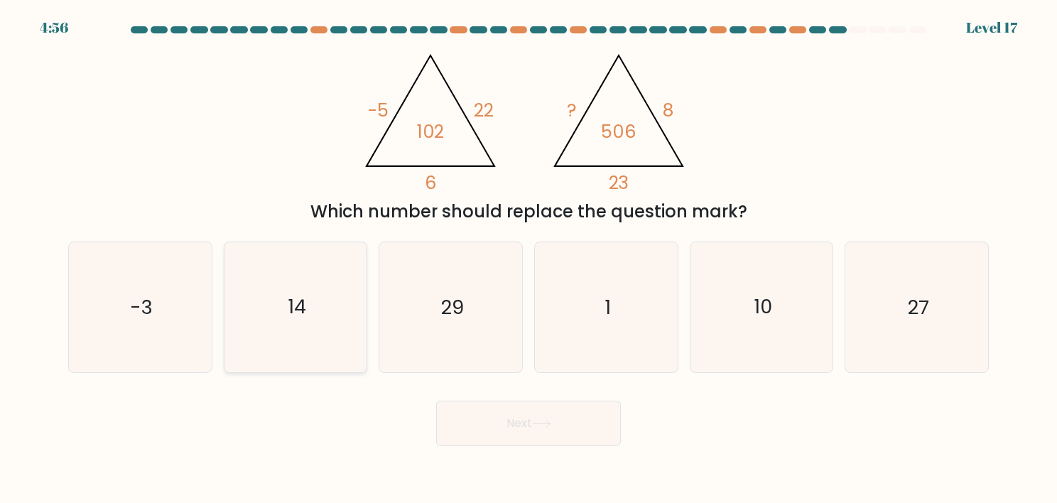
click at [316, 289] on icon "14" at bounding box center [296, 307] width 130 height 130
click at [529, 259] on input "b. 14" at bounding box center [529, 255] width 1 height 7
radio input "true"
click at [522, 421] on button "Next" at bounding box center [528, 423] width 185 height 45
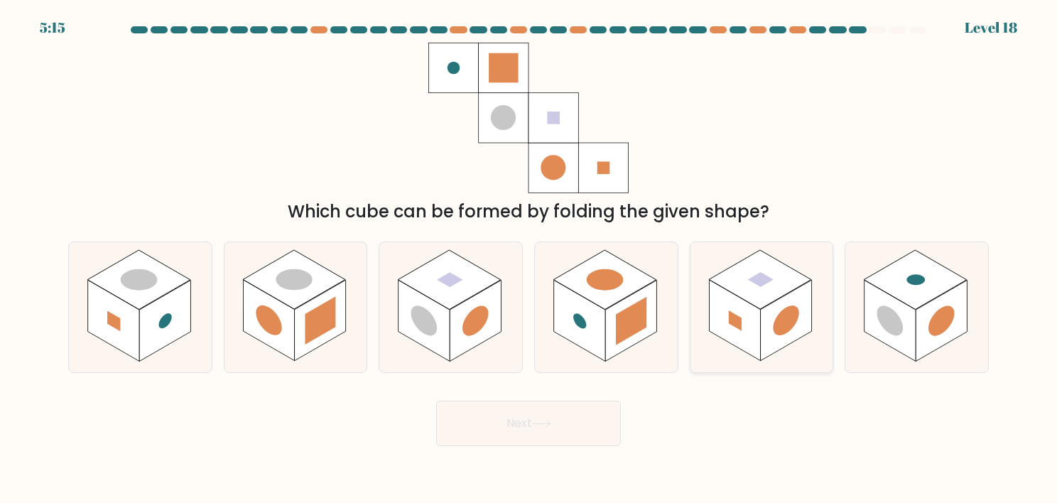
click at [762, 297] on rect at bounding box center [760, 279] width 102 height 59
click at [529, 259] on input "e." at bounding box center [529, 255] width 1 height 7
radio input "true"
click at [581, 430] on button "Next" at bounding box center [528, 423] width 185 height 45
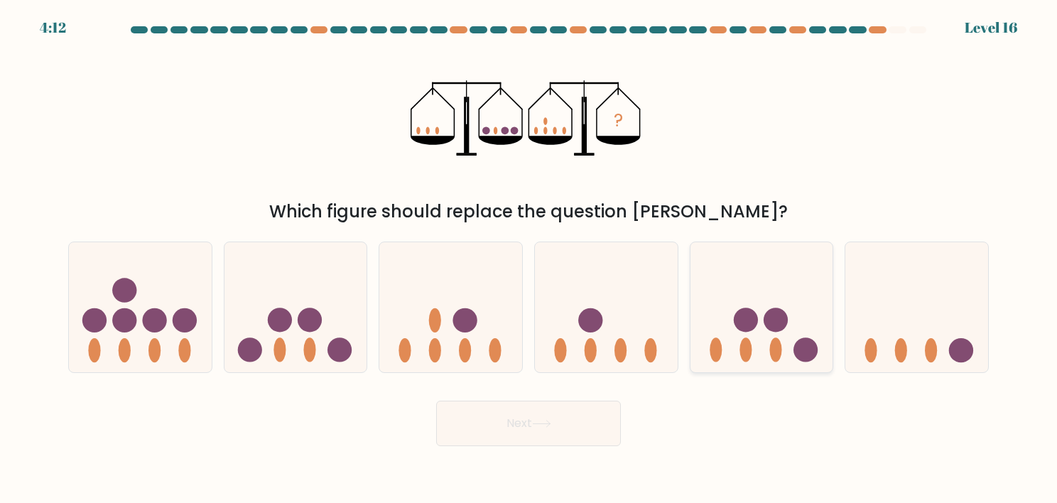
click at [782, 356] on icon at bounding box center [762, 307] width 143 height 118
click at [529, 259] on input "e." at bounding box center [529, 255] width 1 height 7
radio input "true"
click at [594, 431] on button "Next" at bounding box center [528, 423] width 185 height 45
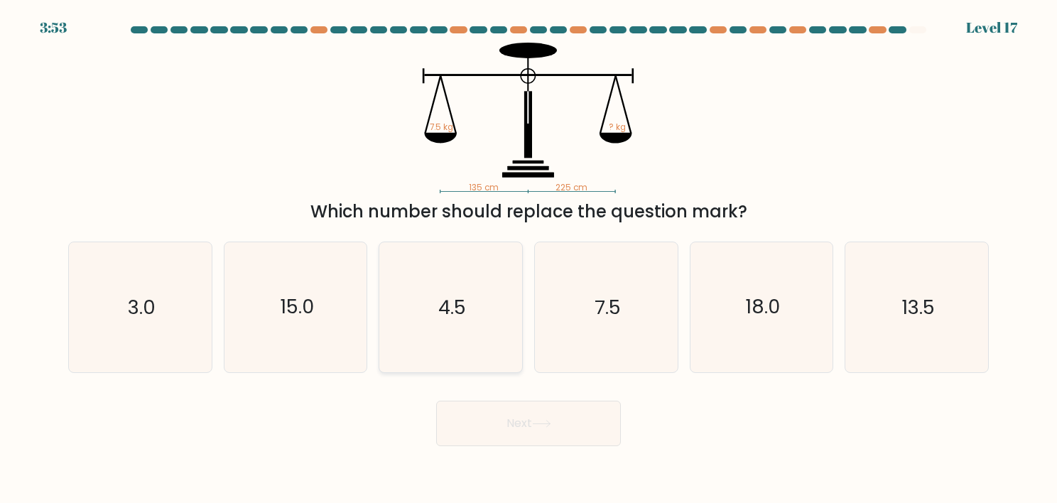
click at [422, 266] on icon "4.5" at bounding box center [451, 307] width 130 height 130
click at [529, 259] on input "c. 4.5" at bounding box center [529, 255] width 1 height 7
radio input "true"
click at [528, 427] on button "Next" at bounding box center [528, 423] width 185 height 45
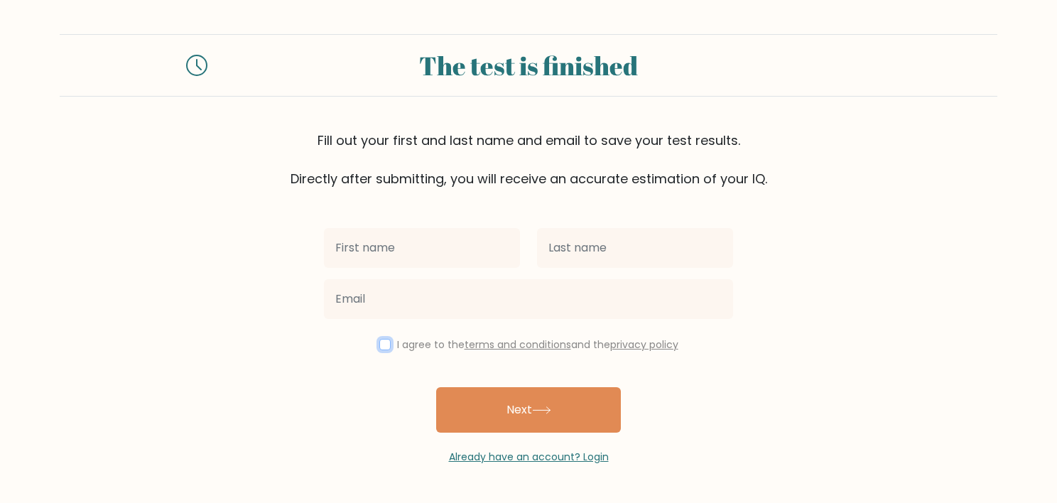
click at [383, 341] on input "checkbox" at bounding box center [384, 344] width 11 height 11
checkbox input "true"
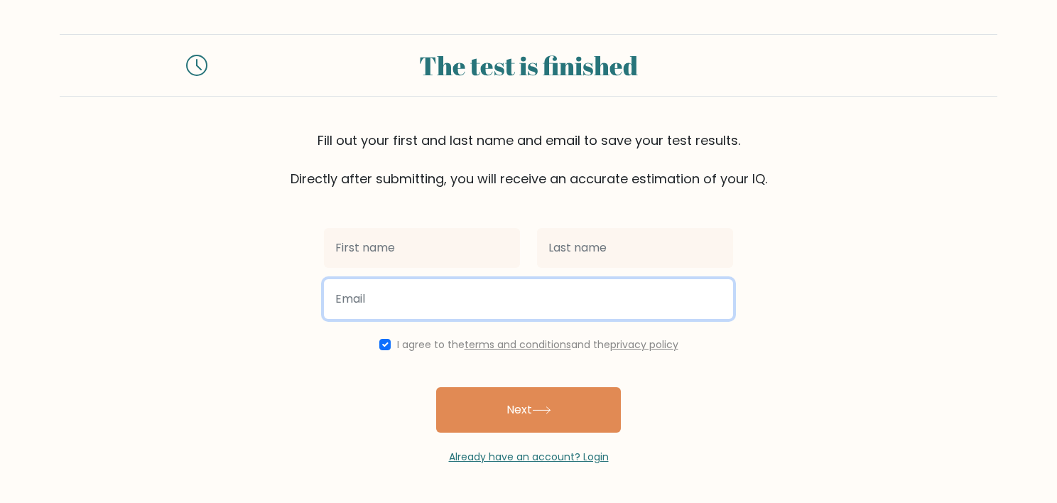
click at [379, 300] on input "email" at bounding box center [528, 299] width 409 height 40
type input "zeedet.channel@gmail.com"
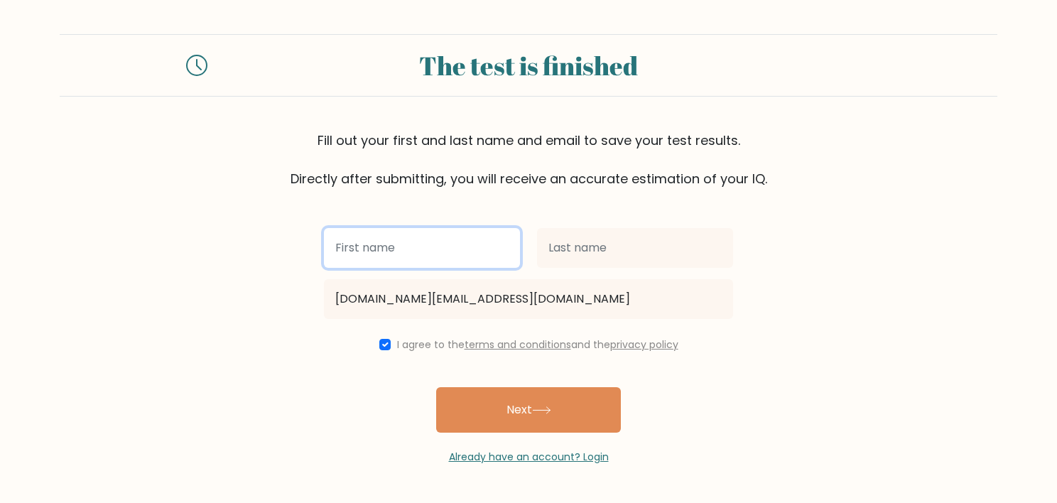
click at [418, 257] on input "text" at bounding box center [422, 248] width 196 height 40
type input "Rustam"
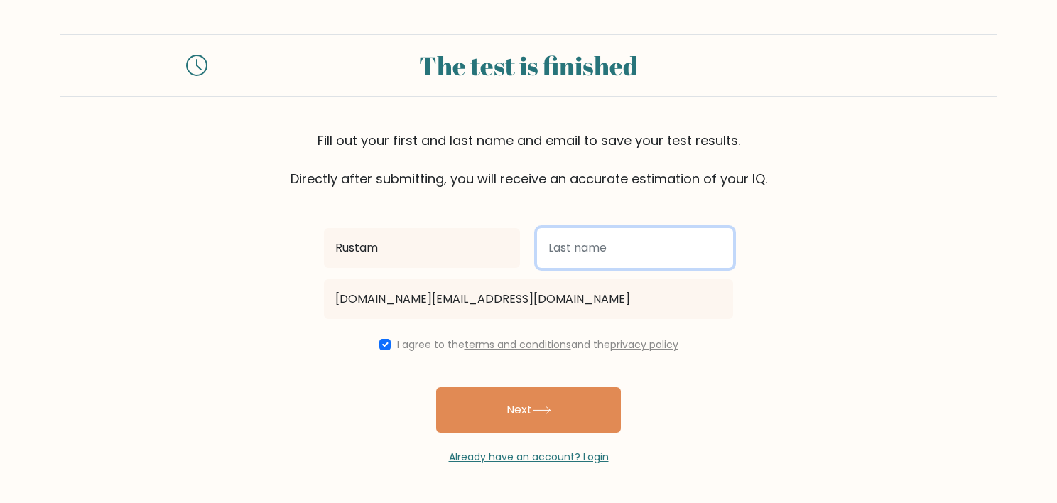
click at [628, 254] on input "text" at bounding box center [635, 248] width 196 height 40
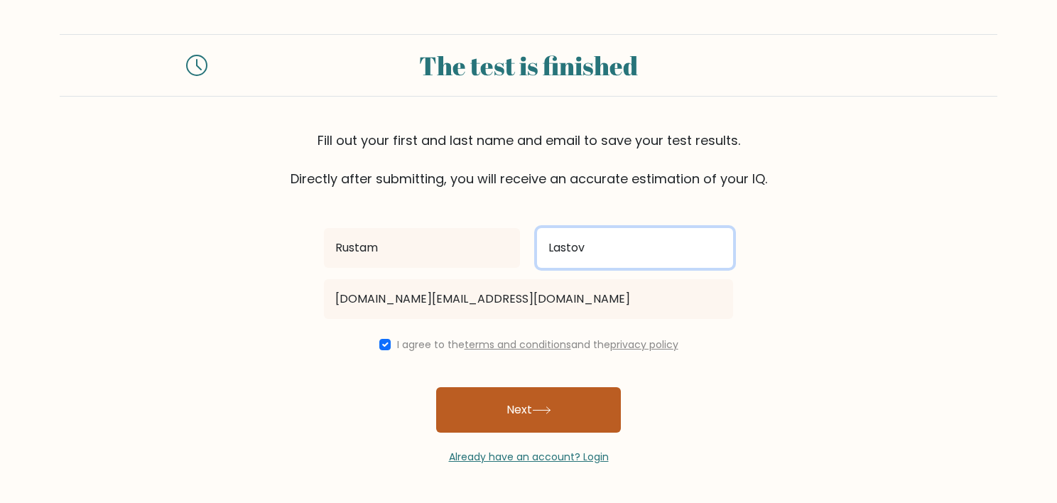
type input "Lastov"
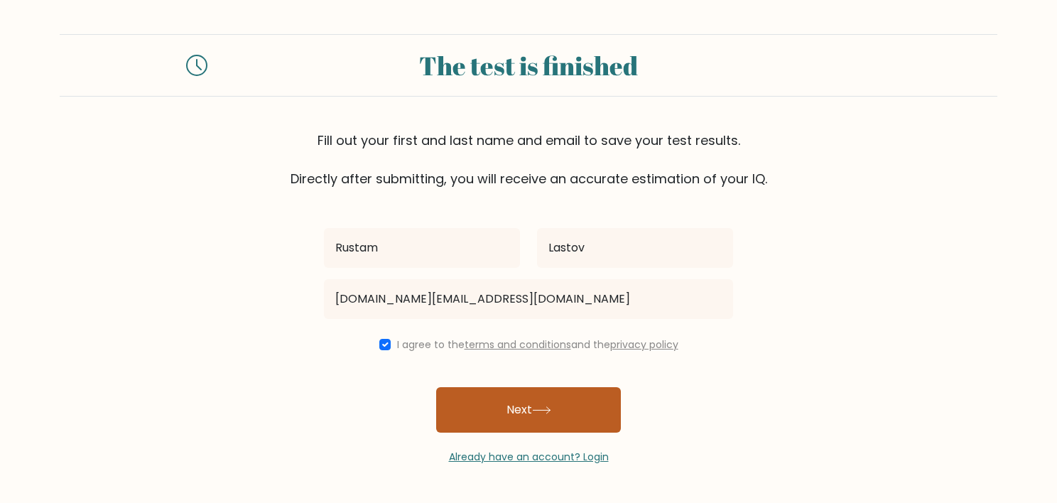
click at [571, 408] on button "Next" at bounding box center [528, 409] width 185 height 45
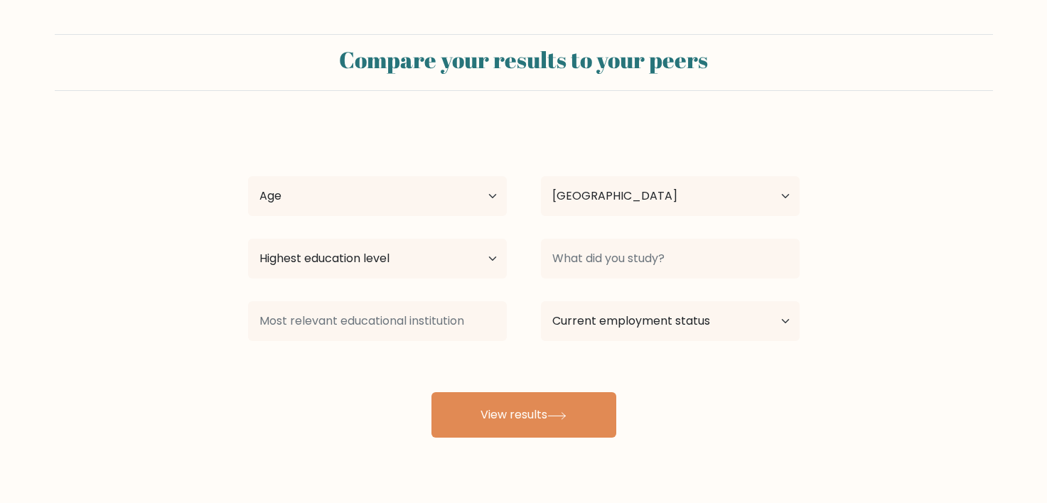
select select "UA"
drag, startPoint x: 389, startPoint y: 210, endPoint x: 394, endPoint y: 201, distance: 10.8
click at [392, 208] on select "Age Under 18 years old 18-24 years old 25-34 years old 35-44 years old 45-54 ye…" at bounding box center [377, 196] width 259 height 40
select select "min_18"
click at [248, 176] on select "Age Under 18 years old 18-24 years old 25-34 years old 35-44 years old 45-54 ye…" at bounding box center [377, 196] width 259 height 40
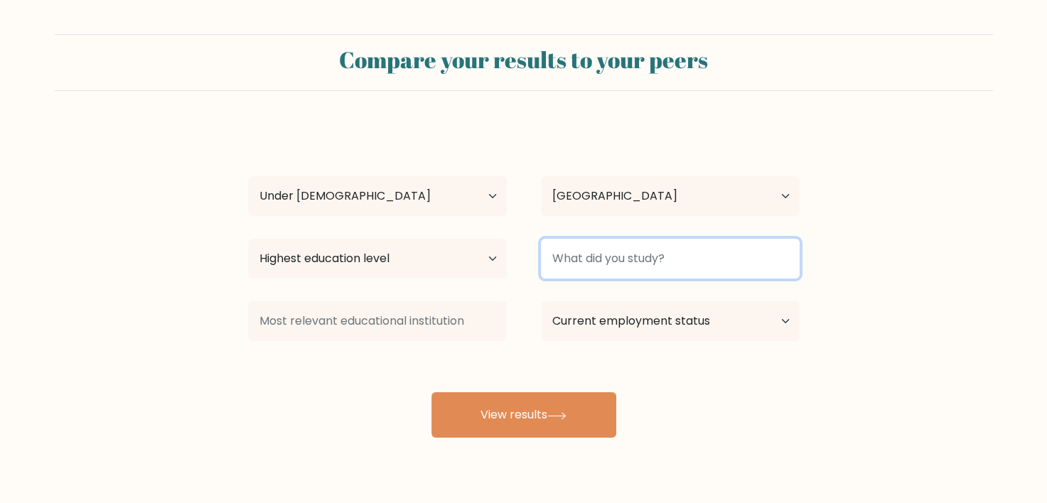
click at [593, 264] on input at bounding box center [670, 259] width 259 height 40
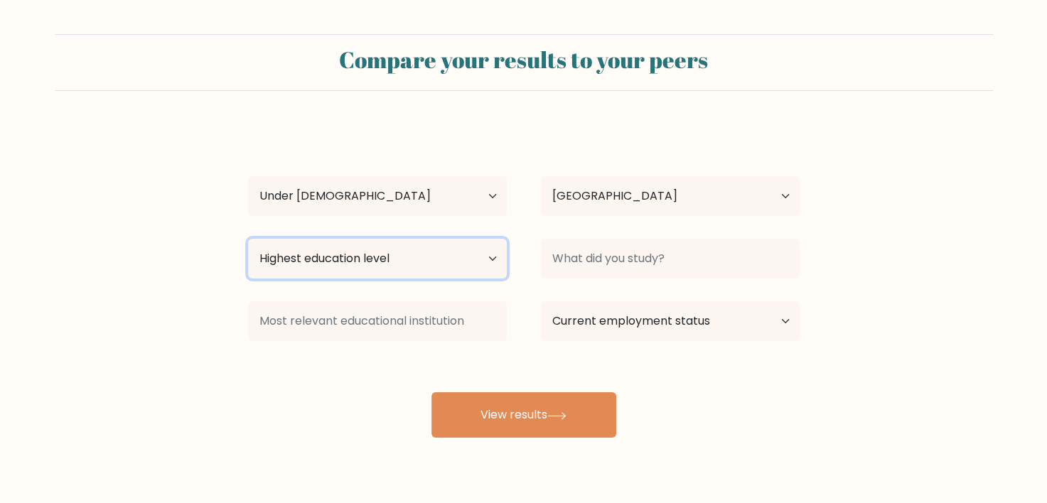
click at [464, 266] on select "Highest education level No schooling Primary Lower Secondary Upper Secondary Oc…" at bounding box center [377, 259] width 259 height 40
click at [460, 255] on select "Highest education level No schooling Primary Lower Secondary Upper Secondary Oc…" at bounding box center [377, 259] width 259 height 40
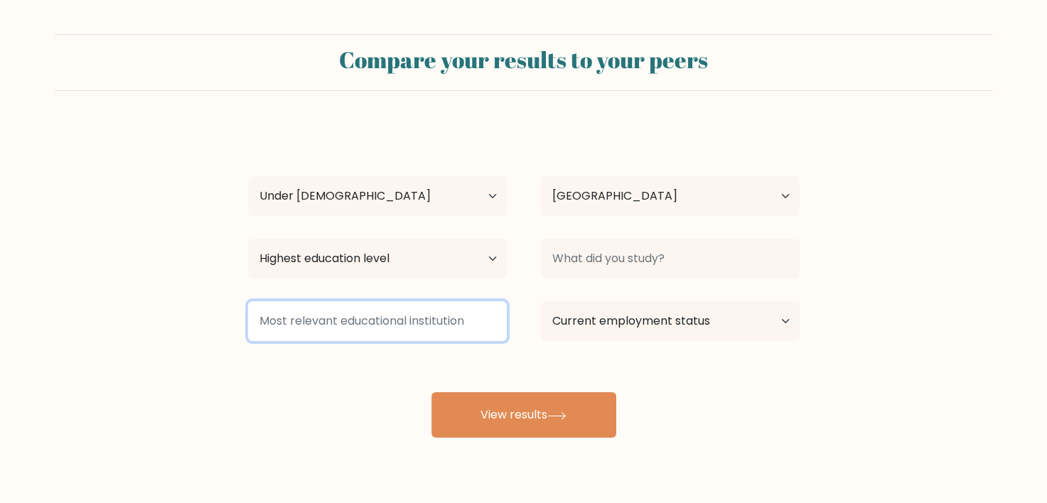
click at [453, 326] on input at bounding box center [377, 321] width 259 height 40
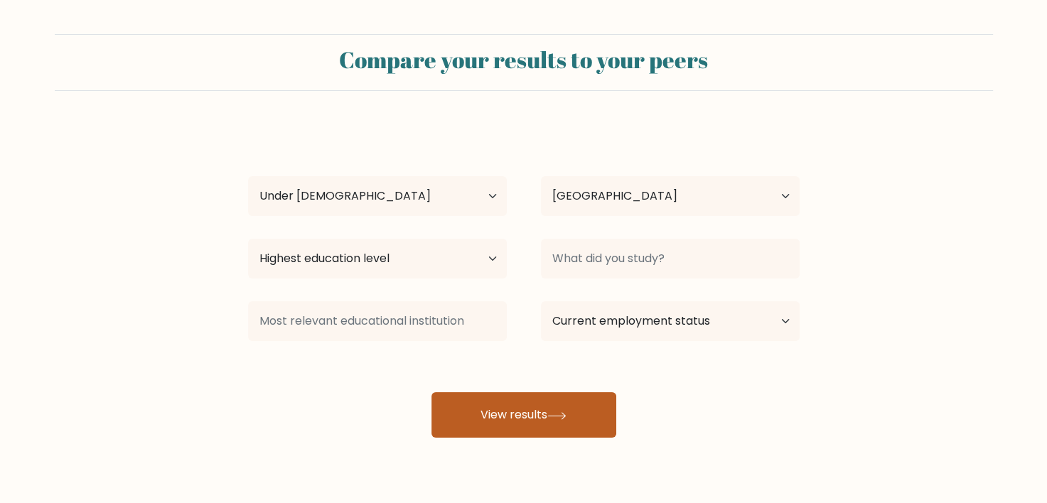
click at [537, 404] on button "View results" at bounding box center [523, 414] width 185 height 45
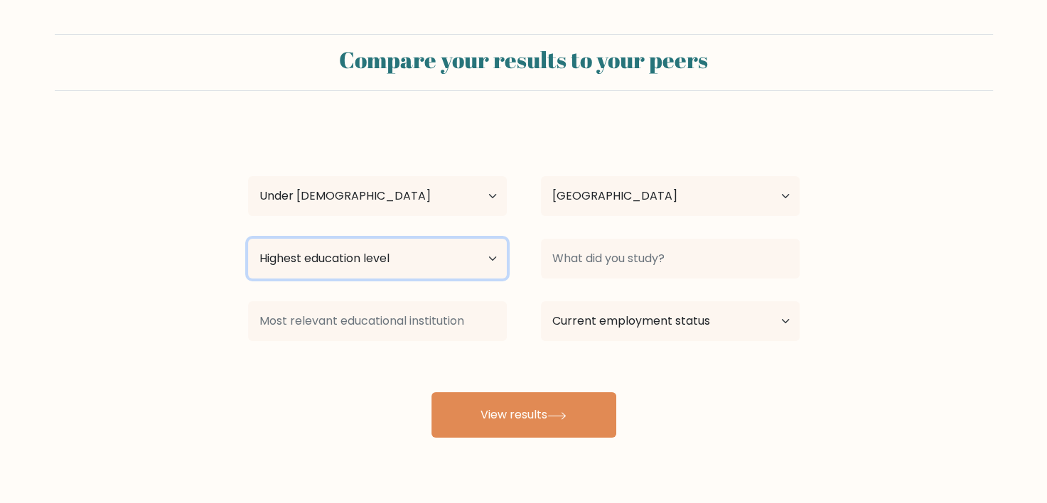
click at [439, 254] on select "Highest education level No schooling Primary Lower Secondary Upper Secondary Oc…" at bounding box center [377, 259] width 259 height 40
select select "upper_secondary"
click at [248, 239] on select "Highest education level No schooling Primary Lower Secondary Upper Secondary Oc…" at bounding box center [377, 259] width 259 height 40
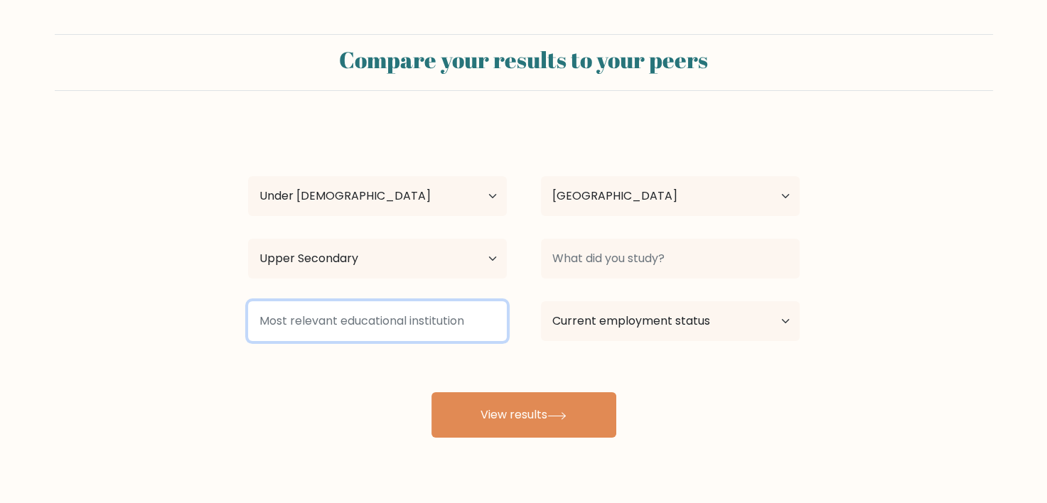
click at [395, 321] on input at bounding box center [377, 321] width 259 height 40
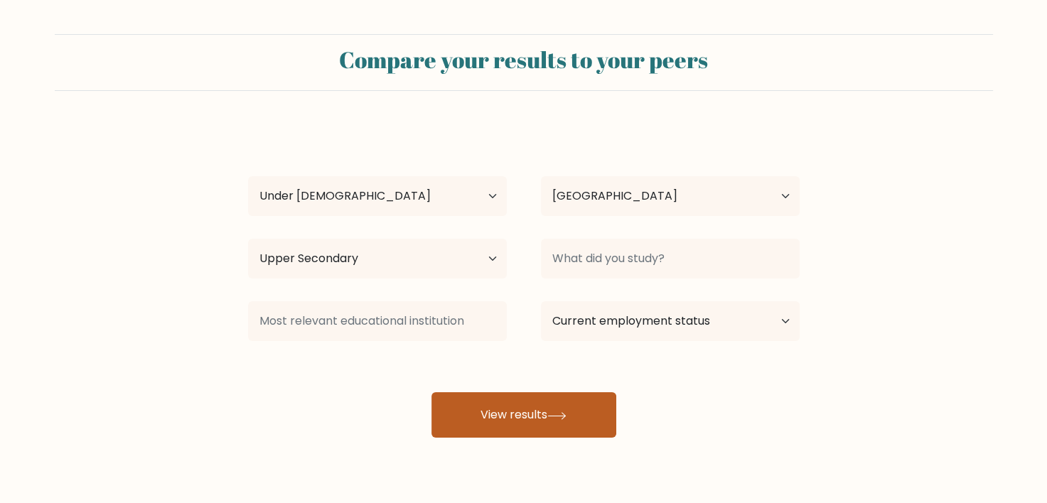
click at [478, 403] on button "View results" at bounding box center [523, 414] width 185 height 45
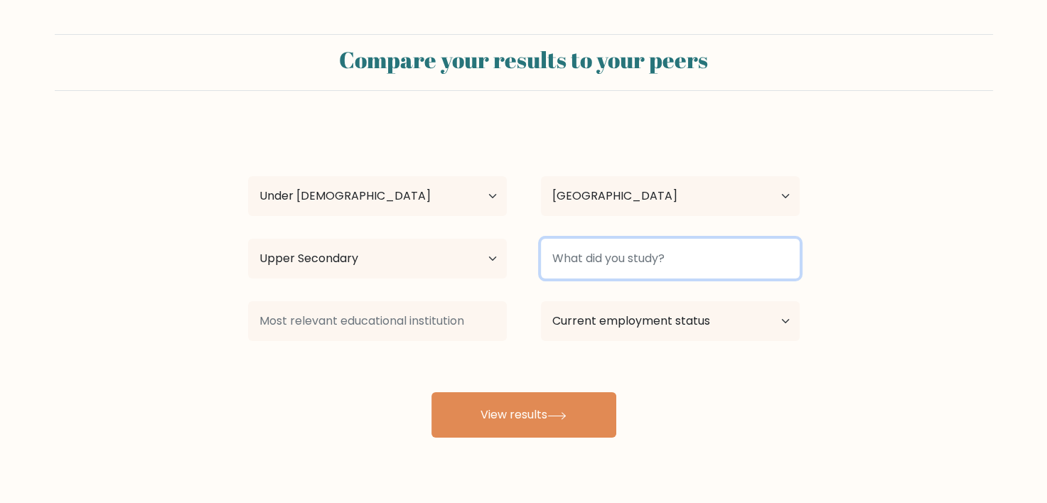
click at [568, 254] on input at bounding box center [670, 259] width 259 height 40
type input "s"
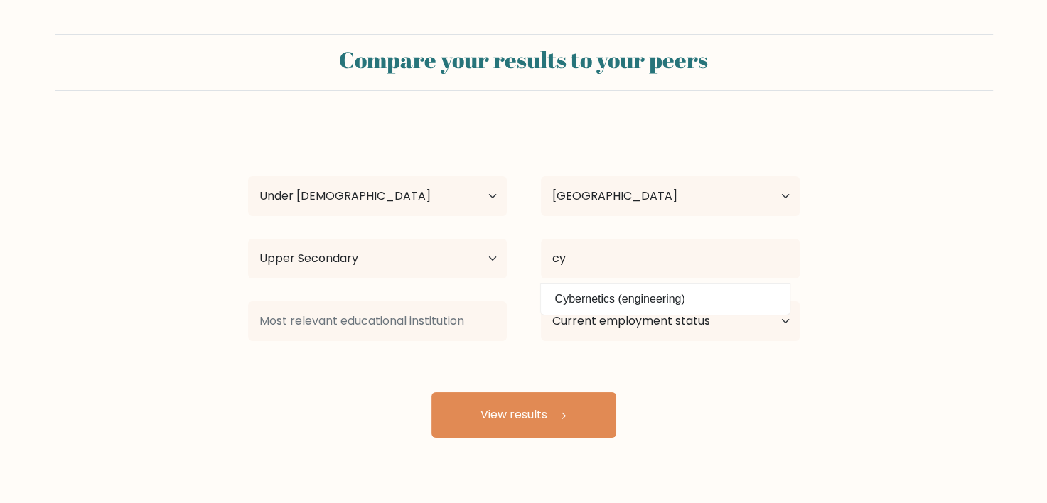
drag, startPoint x: 566, startPoint y: 300, endPoint x: 571, endPoint y: 295, distance: 7.6
click at [571, 295] on option "Cybernetics (engineering)" at bounding box center [665, 299] width 242 height 23
type input "Cybernetics"
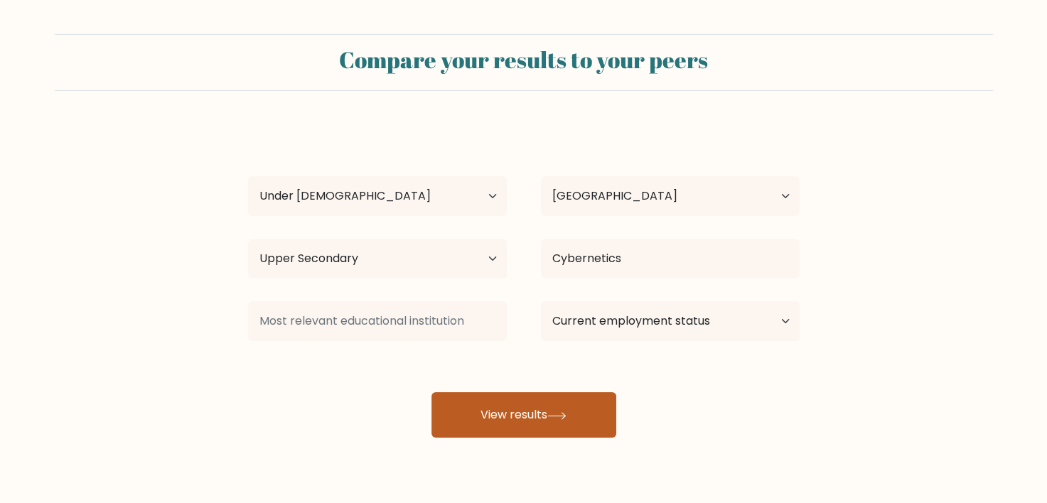
click at [563, 412] on icon at bounding box center [556, 416] width 19 height 8
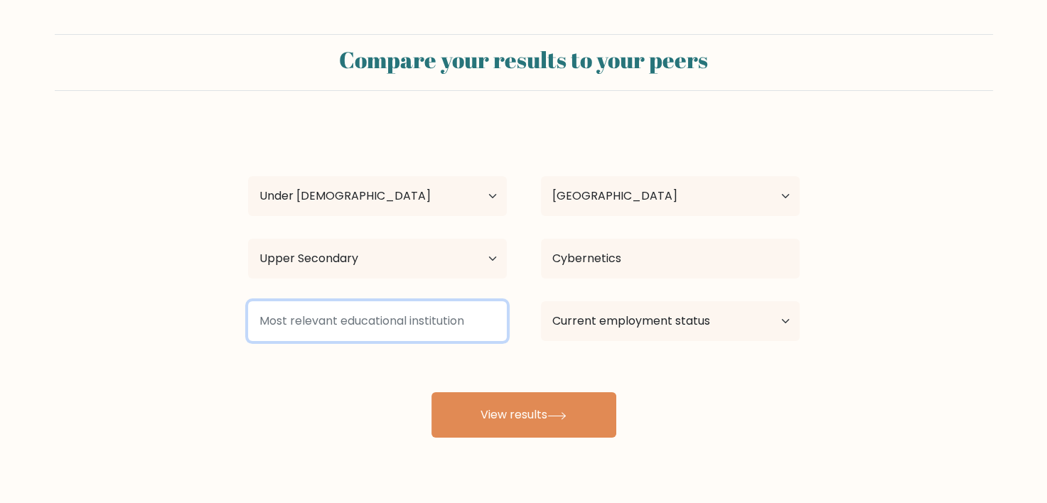
click at [441, 322] on input at bounding box center [377, 321] width 259 height 40
type input "1"
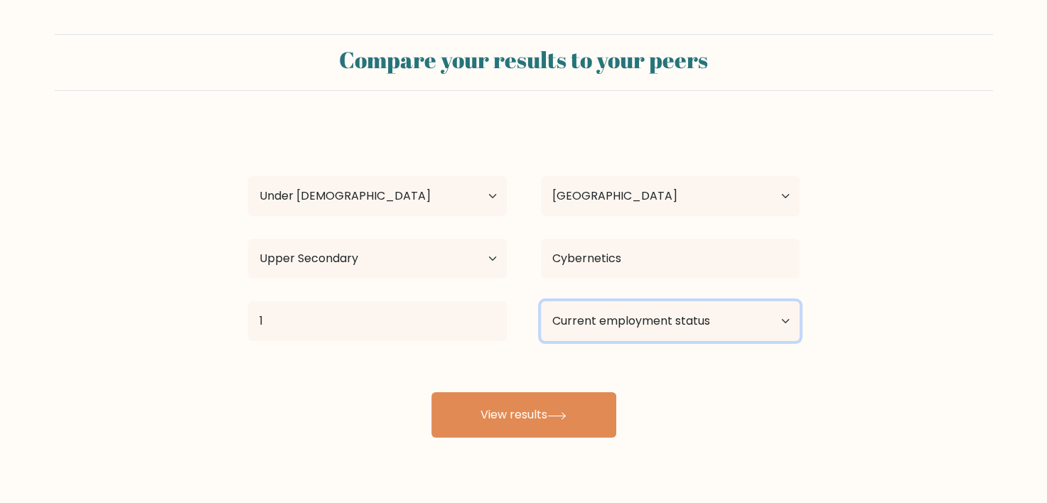
click at [604, 330] on select "Current employment status Employed Student Retired Other / prefer not to answer" at bounding box center [670, 321] width 259 height 40
select select "student"
click at [541, 301] on select "Current employment status Employed Student Retired Other / prefer not to answer" at bounding box center [670, 321] width 259 height 40
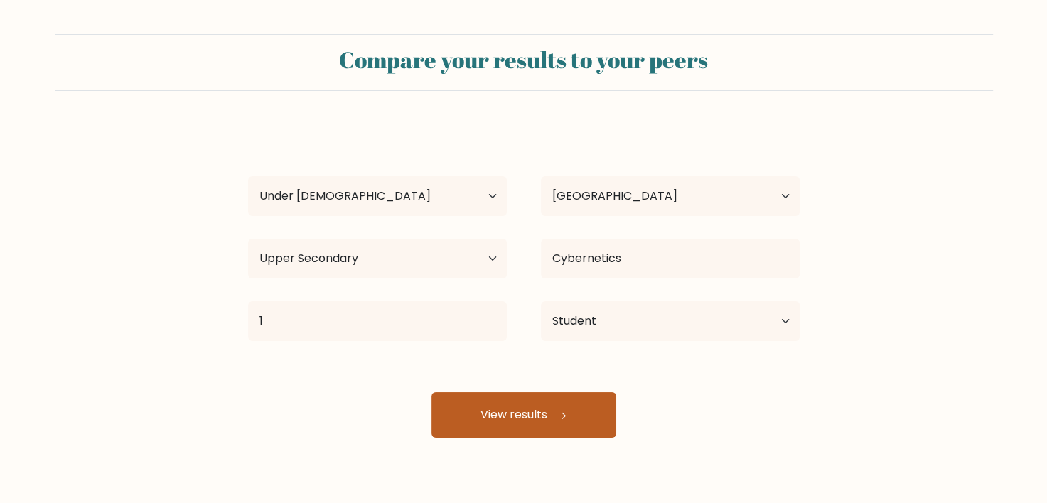
click at [564, 415] on icon at bounding box center [556, 415] width 17 height 6
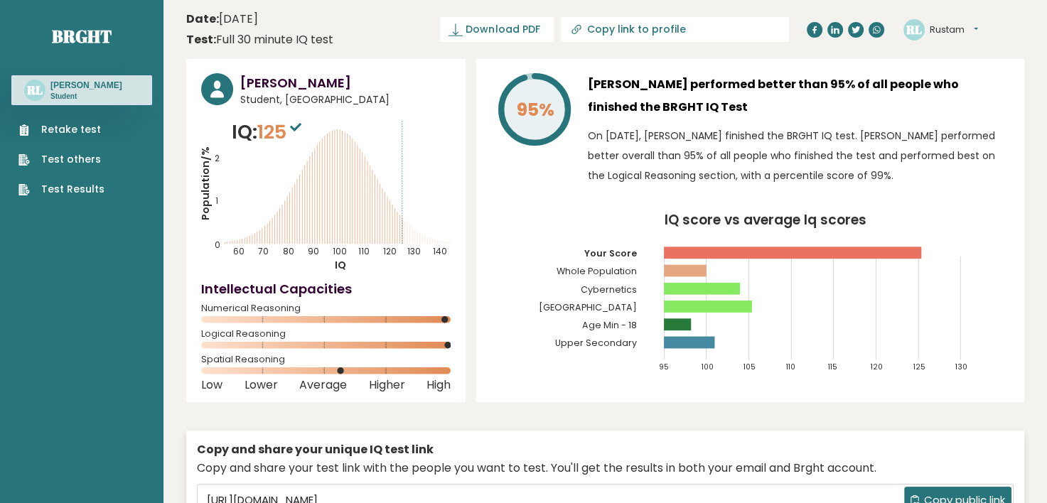
click at [409, 222] on icon "Population/% IQ 0 1 2 60 70 80 90 100 110 120 130 140" at bounding box center [325, 195] width 249 height 154
click at [402, 223] on icon "Population/% IQ 0 1 2 60 70 80 90 100 110 120 130 140" at bounding box center [325, 195] width 249 height 154
click at [93, 122] on link "Retake test" at bounding box center [61, 129] width 86 height 15
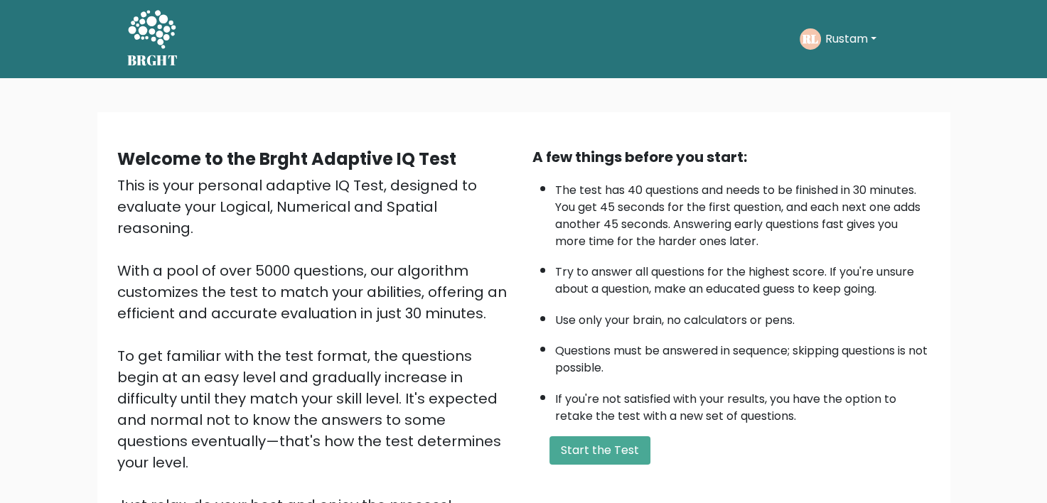
click at [844, 35] on button "Rustam" at bounding box center [851, 39] width 60 height 18
click at [849, 74] on link "Dashboard" at bounding box center [856, 76] width 112 height 23
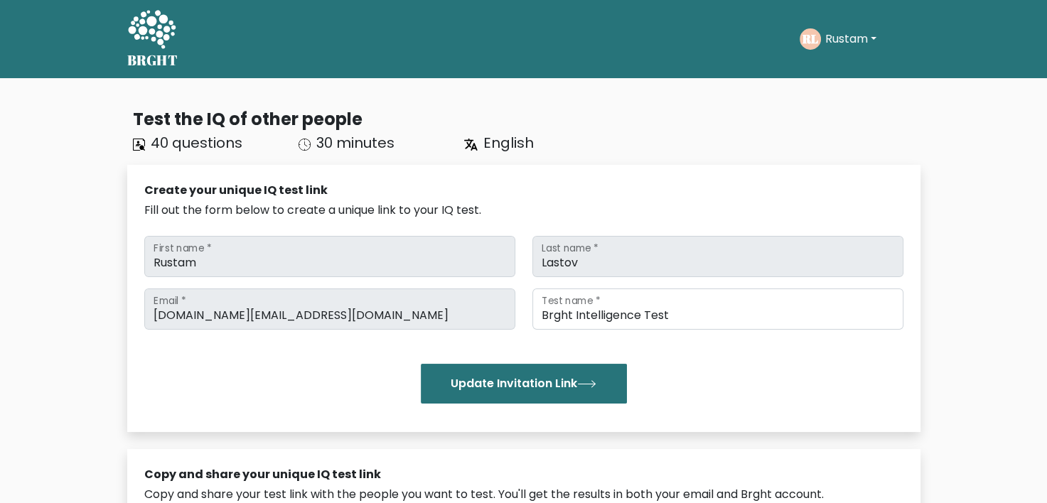
click at [824, 34] on button "Rustam" at bounding box center [851, 39] width 60 height 18
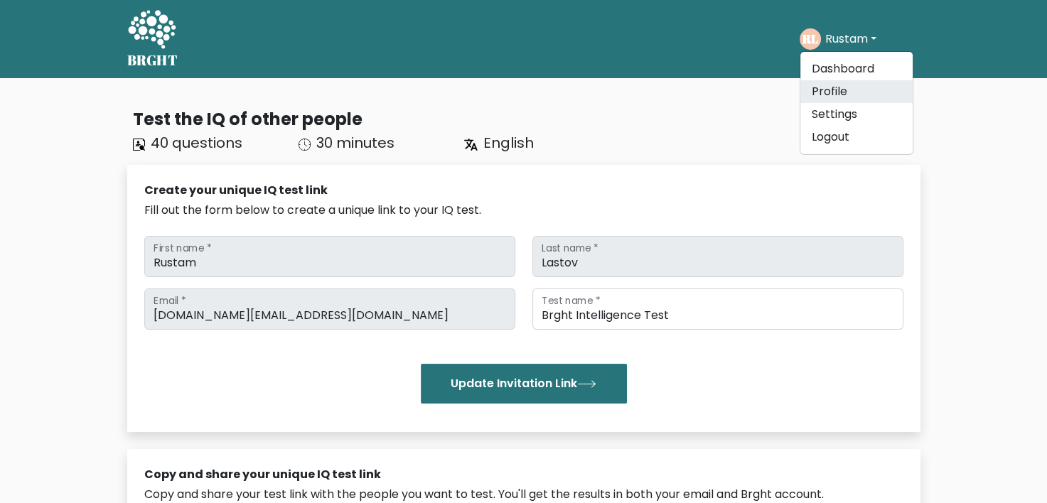
click at [836, 94] on link "Profile" at bounding box center [856, 91] width 112 height 23
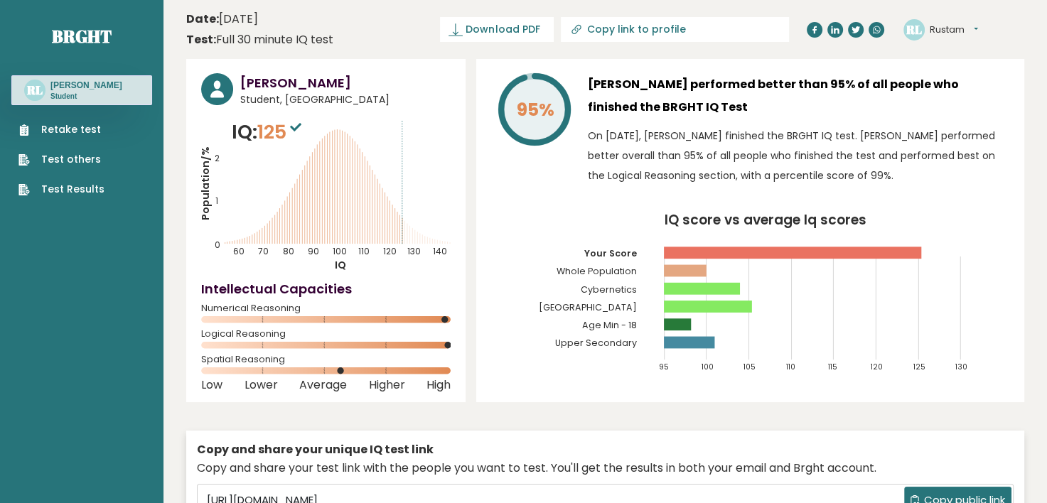
click at [84, 188] on link "Test Results" at bounding box center [61, 189] width 86 height 15
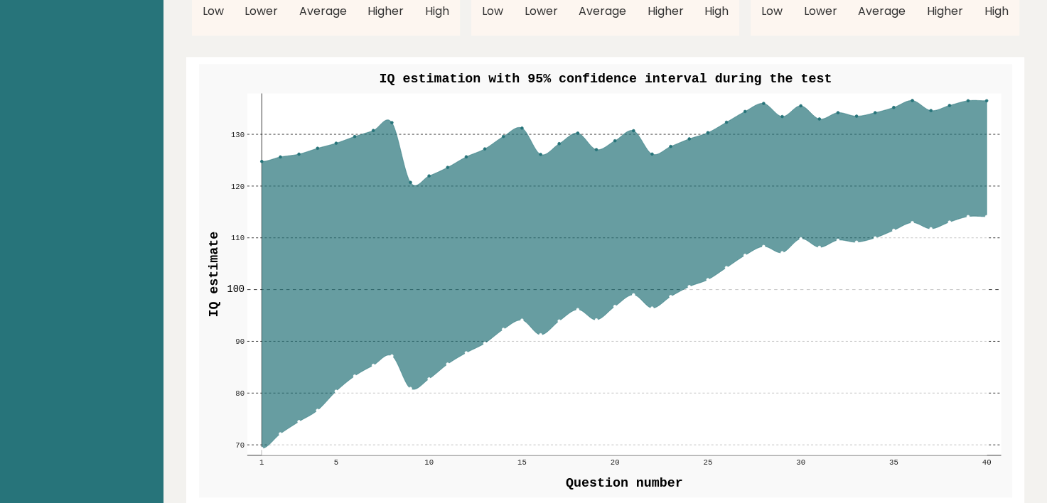
scroll to position [1655, 0]
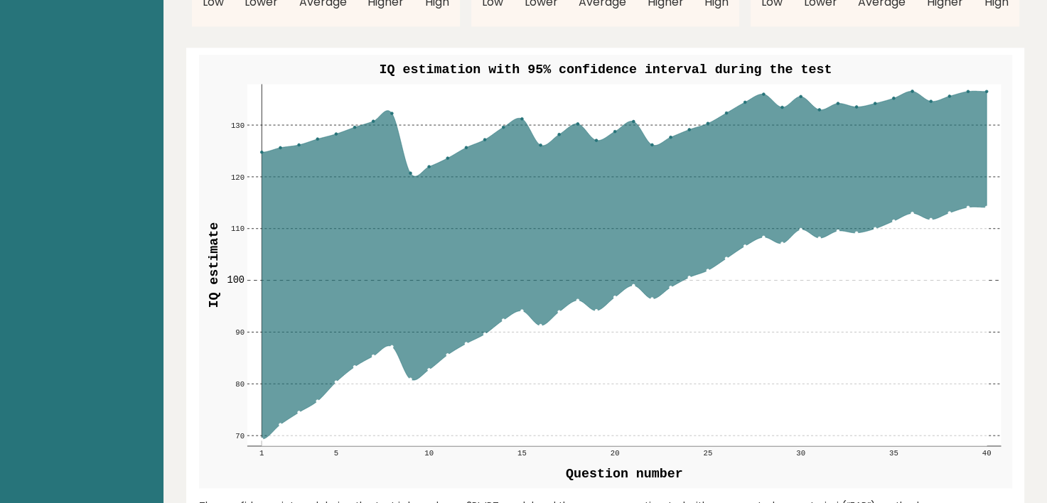
drag, startPoint x: 394, startPoint y: 45, endPoint x: 593, endPoint y: 41, distance: 199.7
click at [593, 55] on g "70 70 80 80 90 90 100 100 110 110 120 120 130 130 1 5 10 15 20 25 30 35 40 IQ e…" at bounding box center [605, 271] width 813 height 433
drag, startPoint x: 808, startPoint y: 45, endPoint x: 713, endPoint y: 47, distance: 94.5
click at [715, 63] on text "IQ estimation with 95% confidence interval during the test" at bounding box center [605, 70] width 453 height 14
click at [390, 112] on circle at bounding box center [391, 113] width 3 height 3
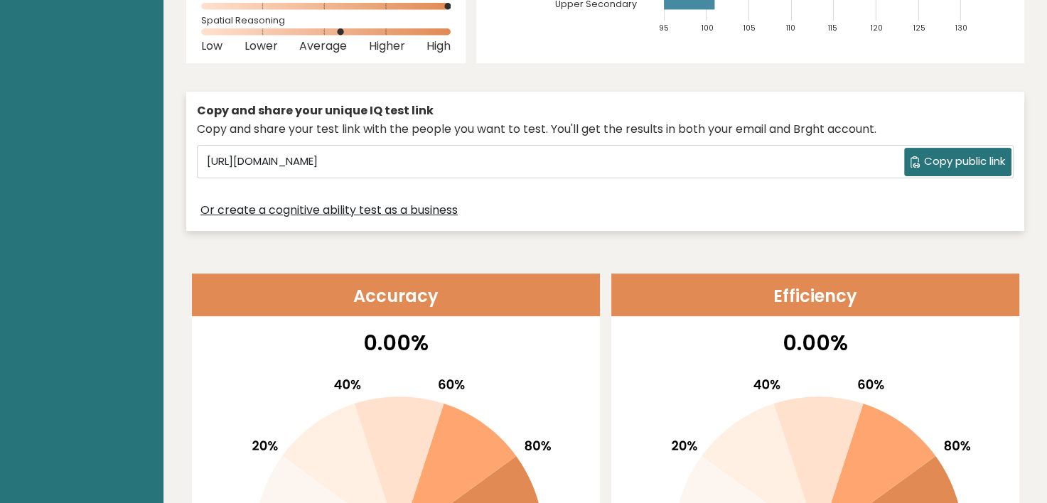
scroll to position [0, 0]
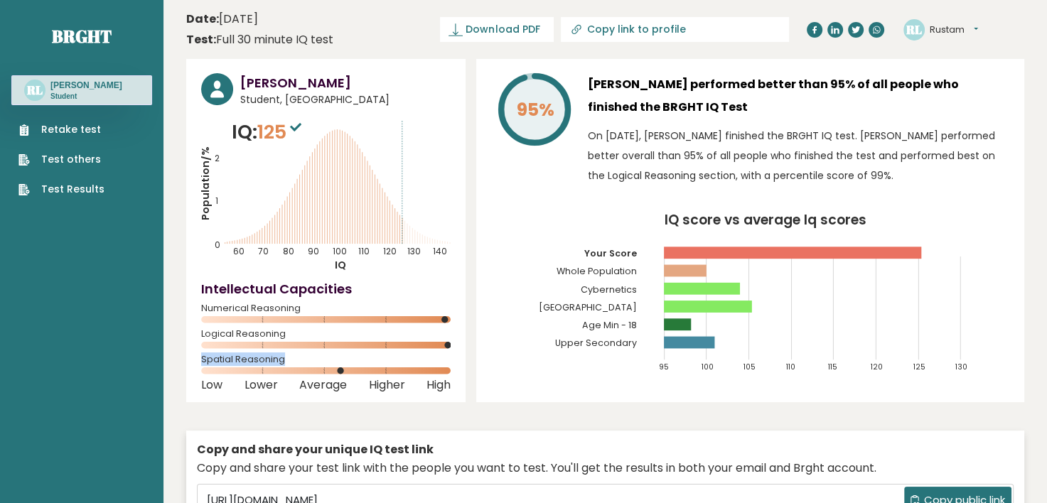
drag, startPoint x: 199, startPoint y: 358, endPoint x: 289, endPoint y: 361, distance: 90.3
click at [290, 361] on div "Rustam Lastov Student, Ukraine IQ: 125 Population/% IQ 0 1 2 60 70 80 90 100 11…" at bounding box center [325, 230] width 279 height 343
click at [406, 243] on icon "Population/% IQ 0 1 2 60 70 80 90 100 110 120 130 140" at bounding box center [325, 195] width 249 height 154
drag, startPoint x: 406, startPoint y: 243, endPoint x: 479, endPoint y: 304, distance: 94.8
click at [479, 304] on div "95% Rustam Lastov performed better than 95% of all people who finished the BRGH…" at bounding box center [750, 230] width 548 height 343
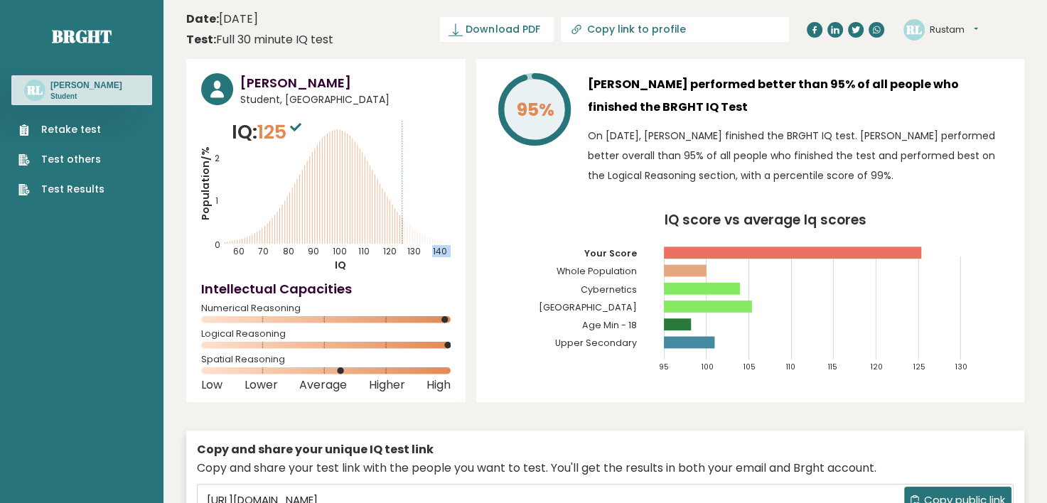
click at [418, 240] on icon "Population/% IQ 0 1 2 60 70 80 90 100 110 120 130 140" at bounding box center [325, 195] width 249 height 154
